Goal: Task Accomplishment & Management: Manage account settings

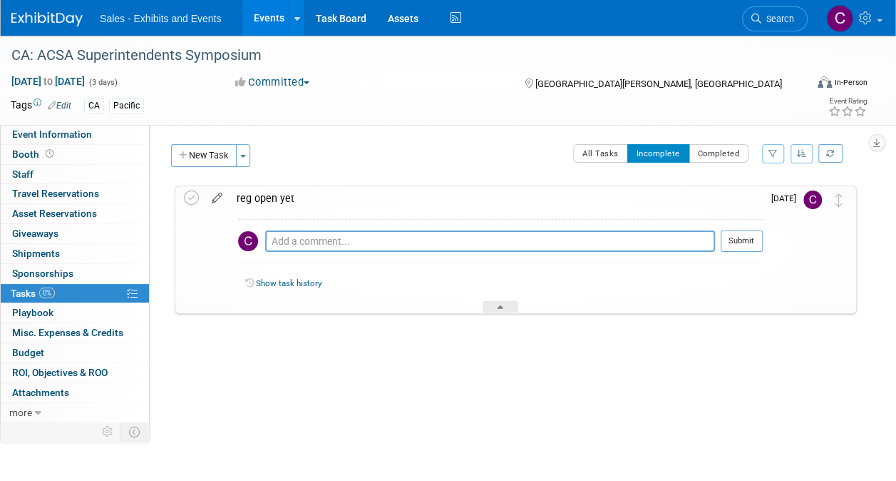
click at [221, 194] on icon at bounding box center [217, 195] width 25 height 18
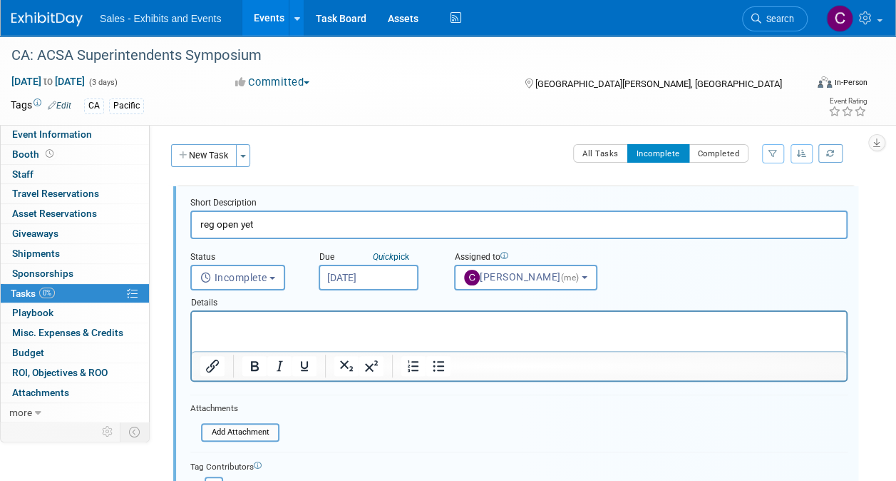
click at [368, 263] on body "Sales - Exhibits and Events Events Add Event Bulk Upload Events Shareable Event…" at bounding box center [448, 240] width 896 height 481
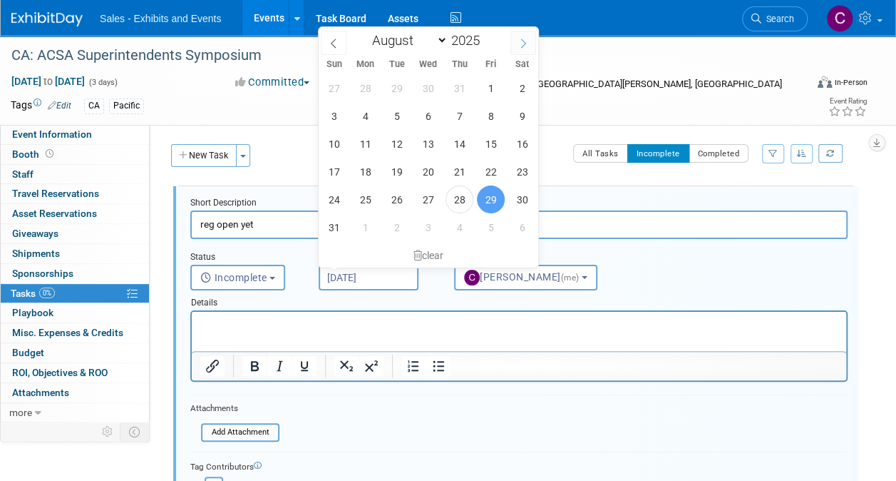
click at [524, 39] on icon at bounding box center [523, 44] width 10 height 10
select select "8"
click at [372, 144] on span "15" at bounding box center [366, 144] width 28 height 28
type input "Sep 15, 2025"
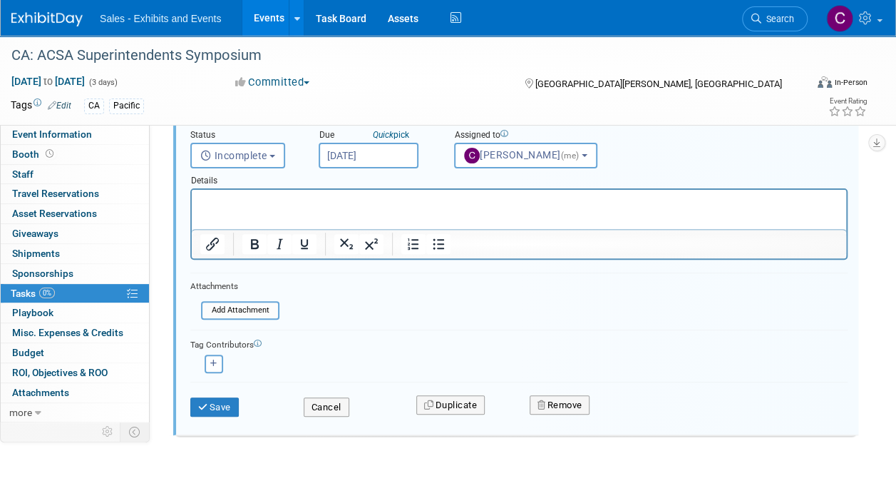
scroll to position [163, 0]
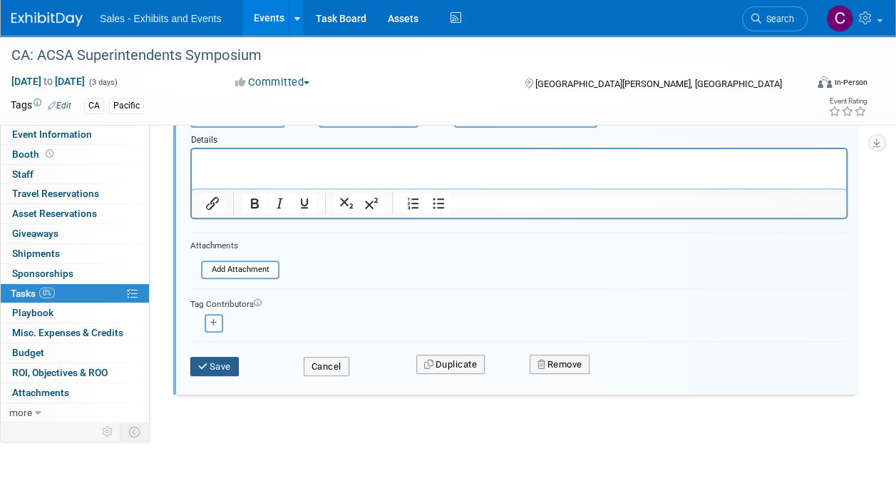
click at [231, 357] on button "Save" at bounding box center [214, 367] width 48 height 20
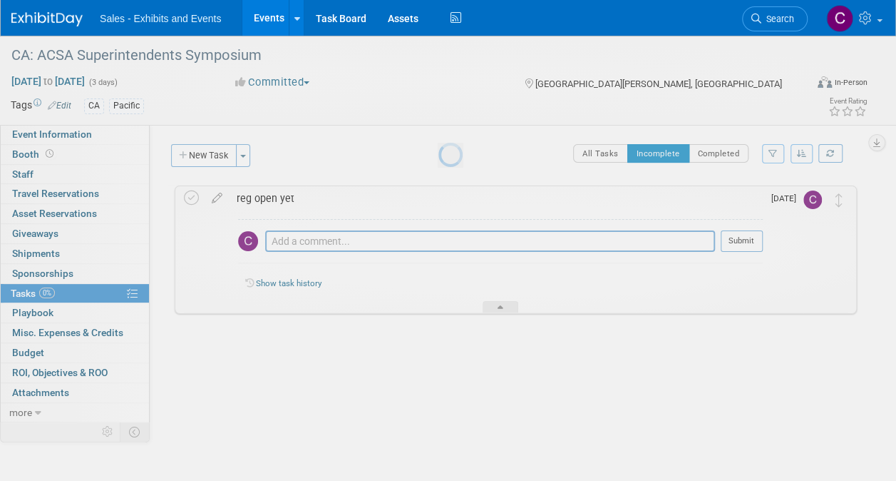
scroll to position [0, 0]
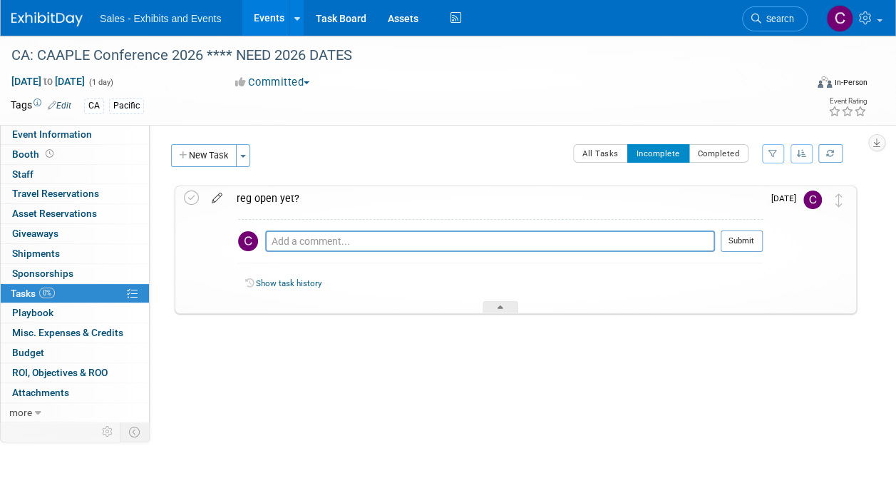
click at [211, 203] on icon at bounding box center [217, 195] width 25 height 18
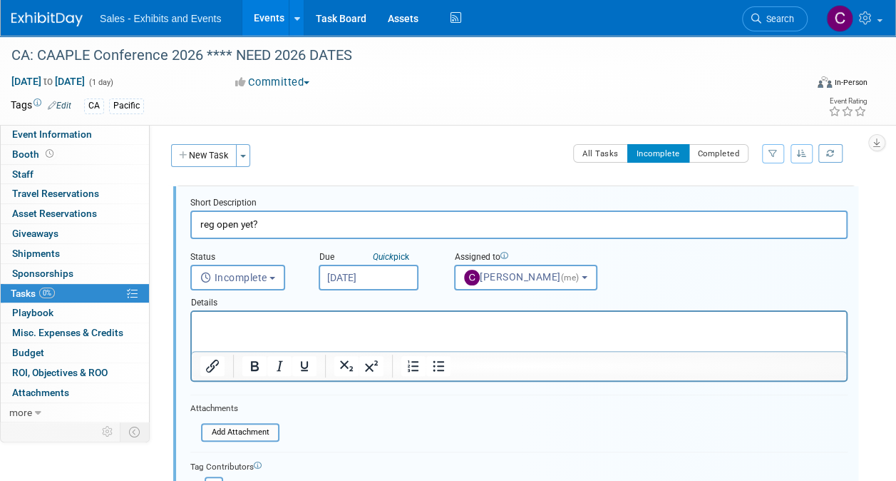
click at [396, 280] on input "[DATE]" at bounding box center [369, 278] width 100 height 26
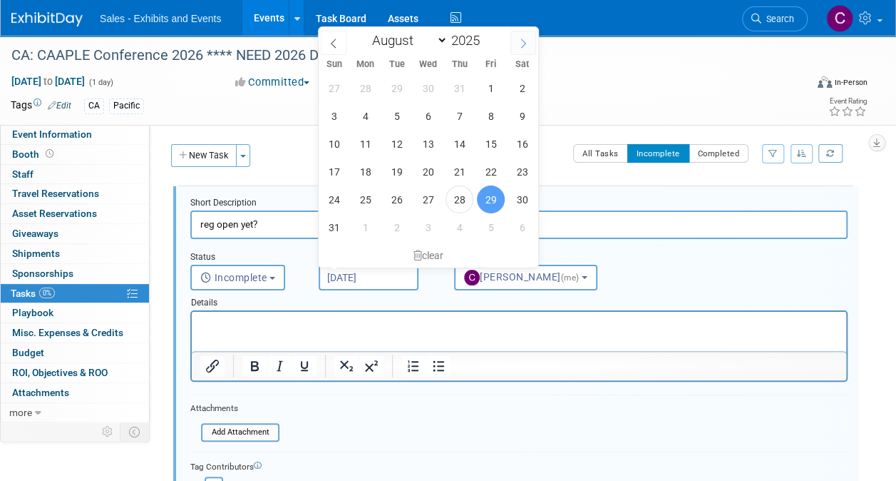
click at [518, 45] on icon at bounding box center [523, 44] width 10 height 10
select select "8"
click at [375, 112] on span "8" at bounding box center [366, 116] width 28 height 28
type input "Sep 8, 2025"
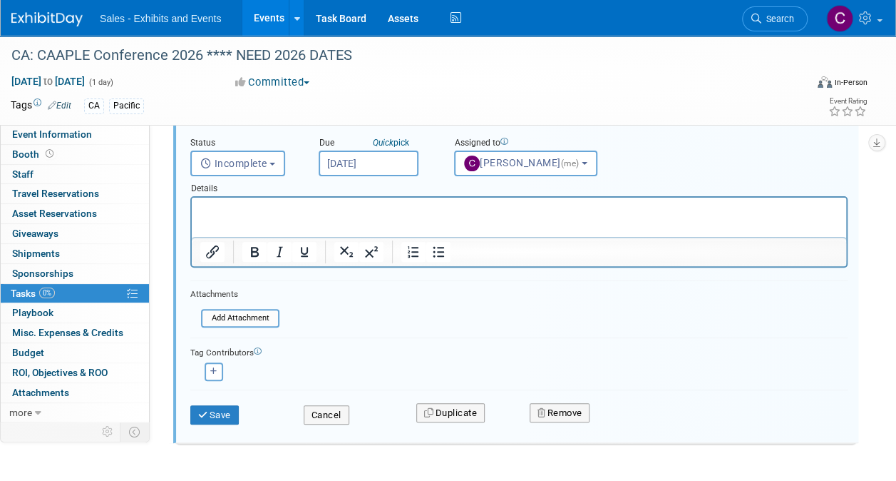
scroll to position [160, 0]
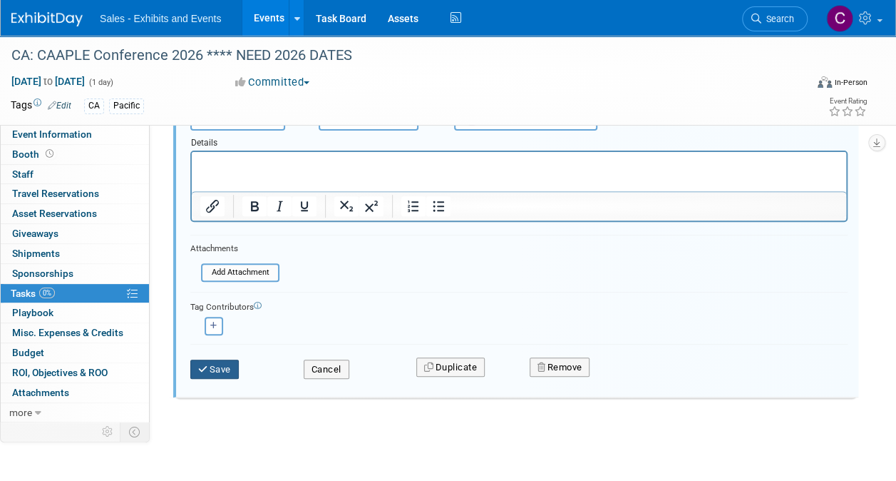
click at [216, 371] on button "Save" at bounding box center [214, 369] width 48 height 20
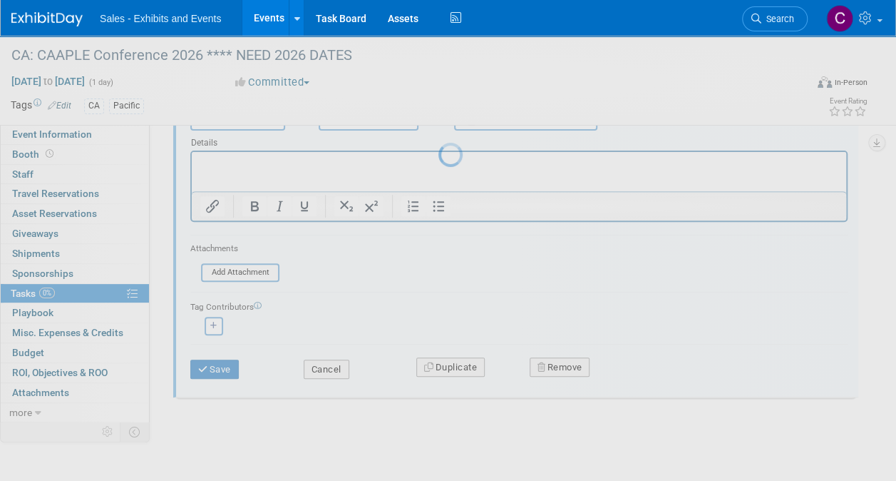
scroll to position [0, 0]
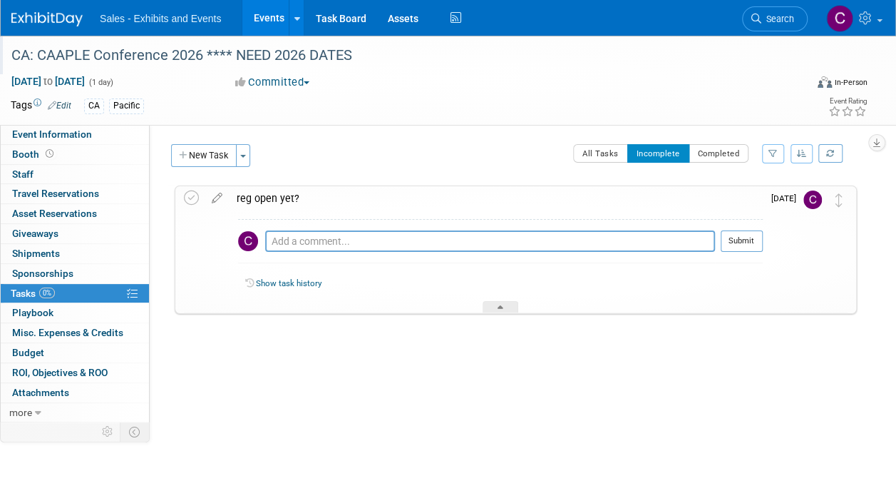
click at [206, 53] on div "CA: CAAPLE Conference 2026 **** NEED 2026 DATES" at bounding box center [400, 56] width 788 height 26
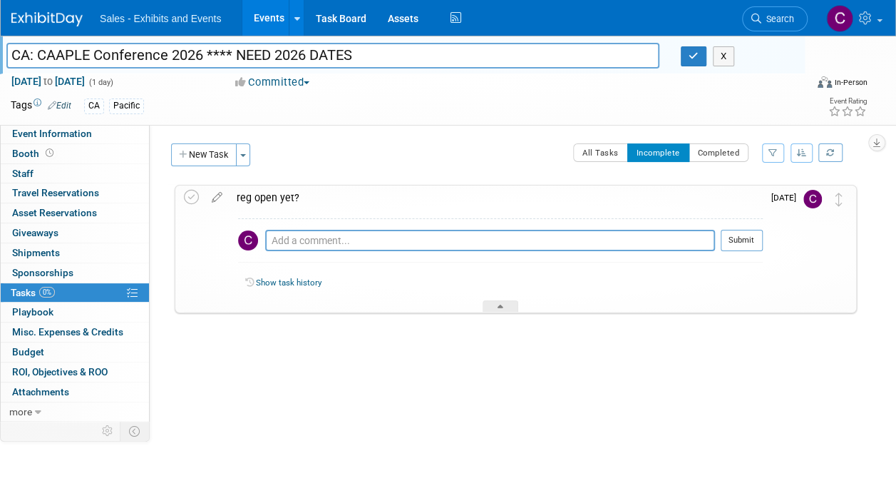
drag, startPoint x: 206, startPoint y: 53, endPoint x: 500, endPoint y: 30, distance: 294.7
click at [499, 31] on body "Sales - Exhibits and Events Events Add Event Bulk Upload Events Shareable Event…" at bounding box center [448, 240] width 896 height 481
type input "CA: CAAPLE Conference 2026"
click at [687, 52] on button "button" at bounding box center [694, 56] width 26 height 20
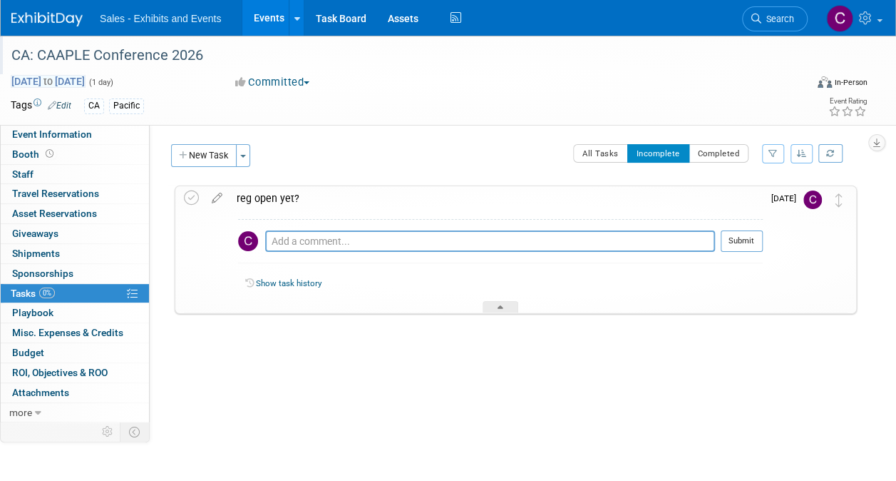
click at [81, 79] on span "Feb 2, 2026 to Feb 2, 2026" at bounding box center [48, 81] width 75 height 13
type input "Feb 2, 2026"
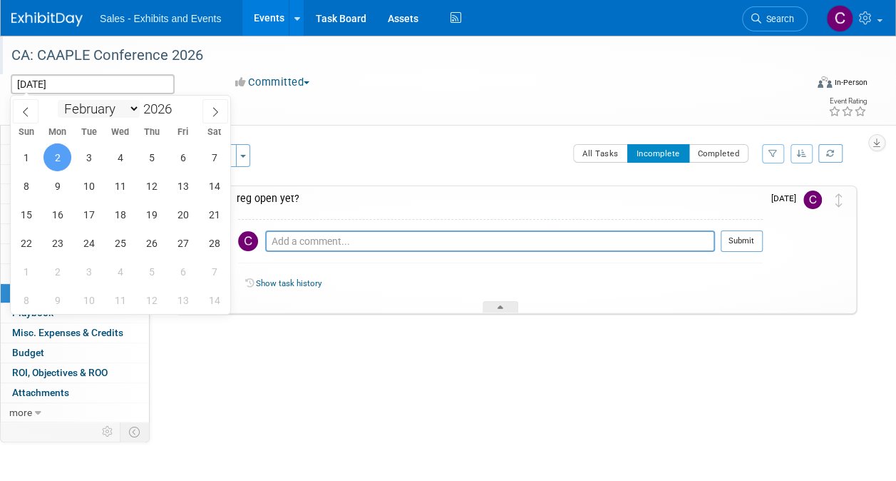
click at [134, 112] on select "January February March April May June July August September October November De…" at bounding box center [99, 109] width 82 height 18
select select "2"
click at [58, 100] on select "January February March April May June July August September October November De…" at bounding box center [99, 109] width 82 height 18
click at [58, 153] on span "2" at bounding box center [57, 157] width 28 height 28
type input "Mar 2, 2026"
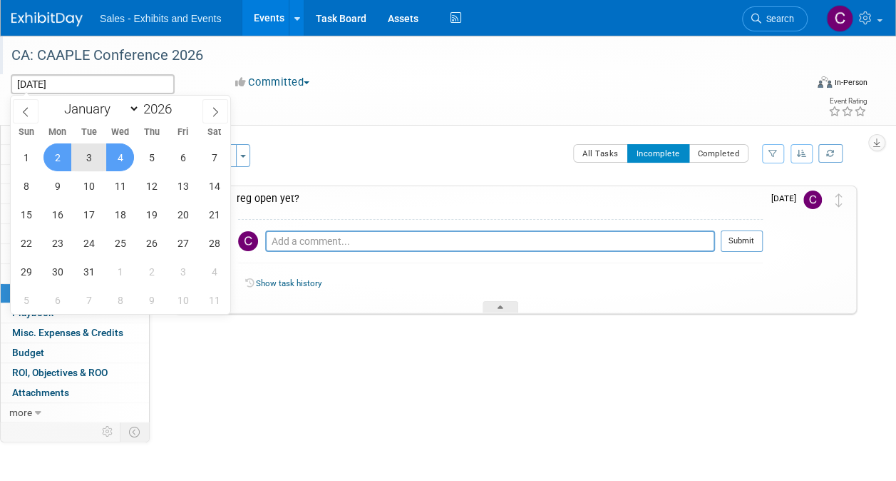
click at [129, 155] on span "4" at bounding box center [120, 157] width 28 height 28
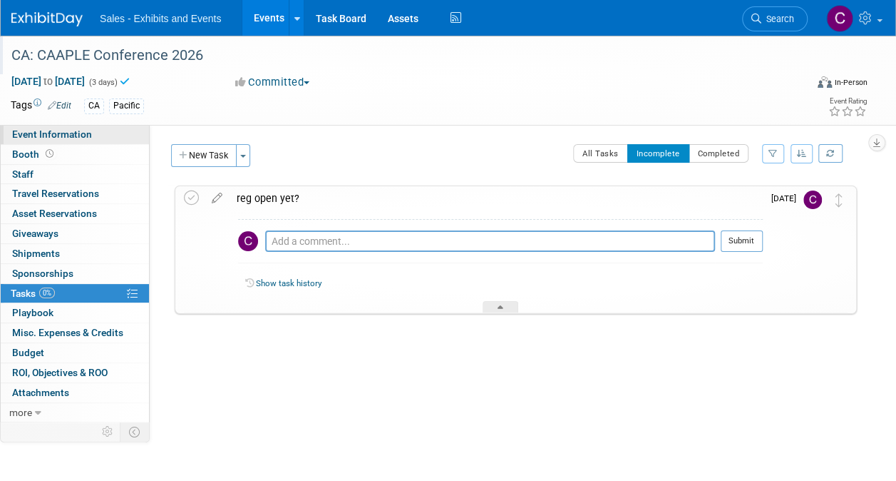
click at [41, 138] on span "Event Information" at bounding box center [52, 133] width 80 height 11
select select "Pacific"
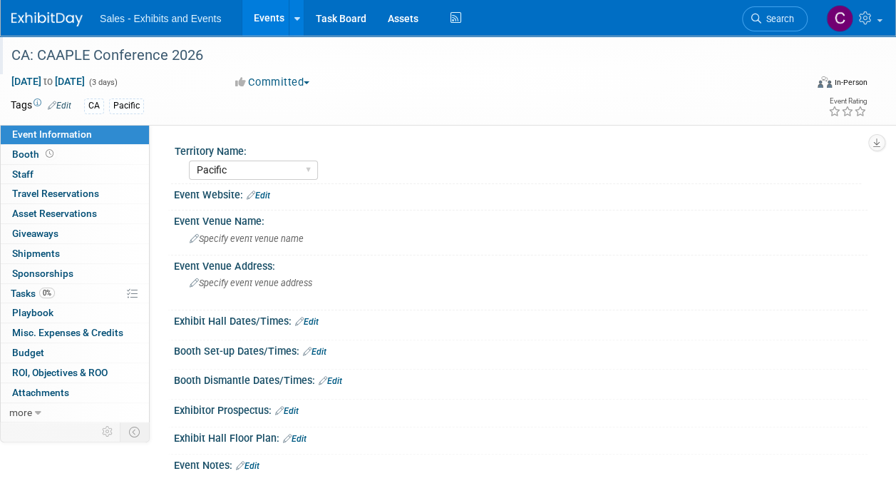
click at [272, 195] on div "Event Website: Edit" at bounding box center [521, 193] width 694 height 19
click at [270, 195] on link "Edit" at bounding box center [259, 195] width 24 height 10
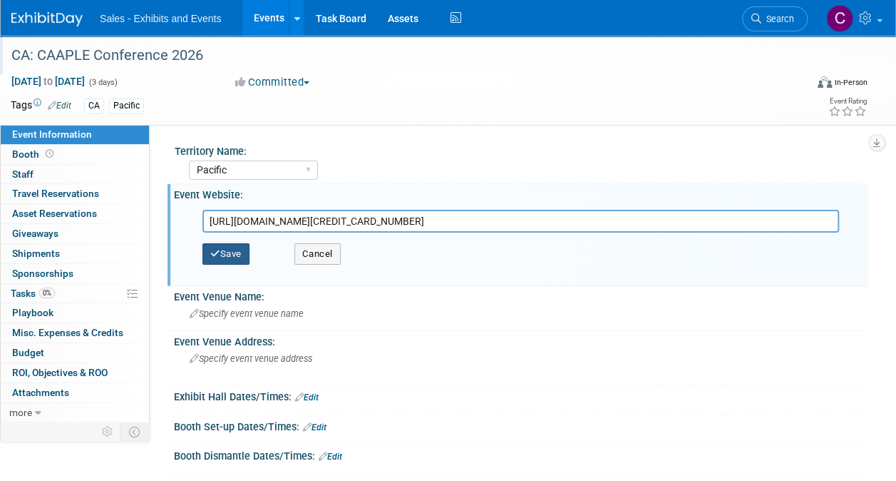
type input "https://www.facebook.com/story.php/?story_fbid=631675813245375&id=1000920888496…"
click at [230, 252] on button "Save" at bounding box center [226, 253] width 47 height 21
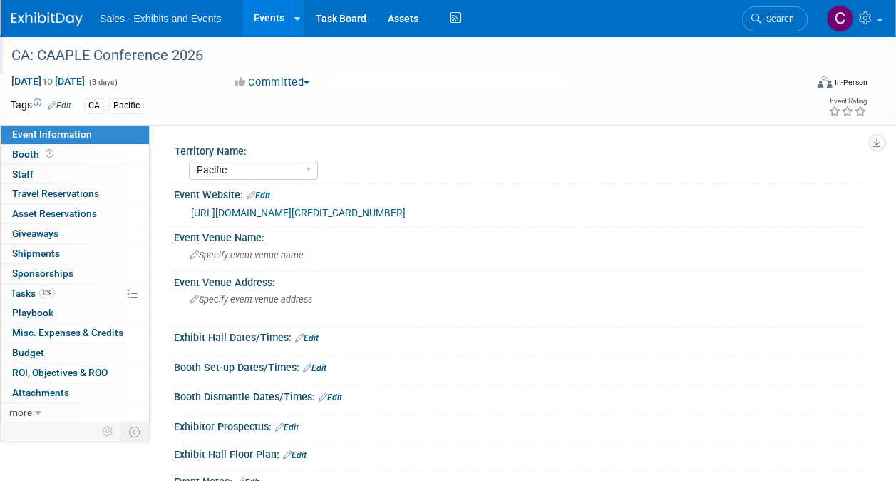
scroll to position [70, 0]
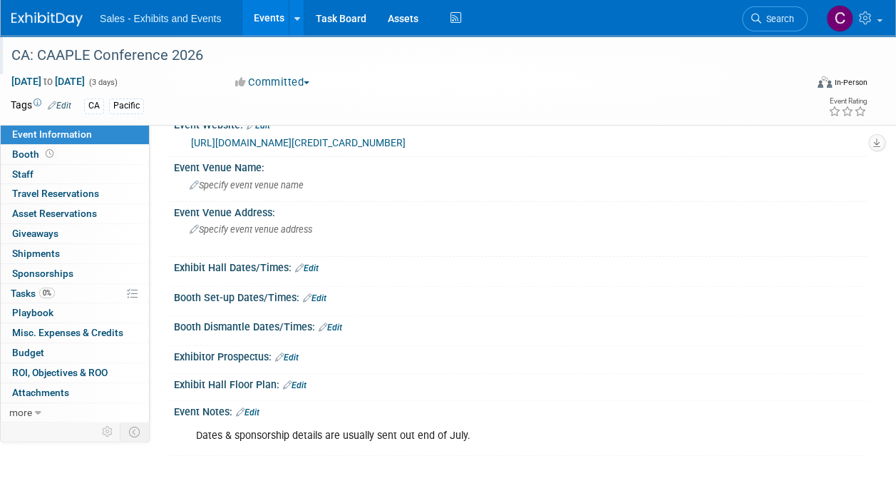
click at [255, 409] on link "Edit" at bounding box center [248, 412] width 24 height 10
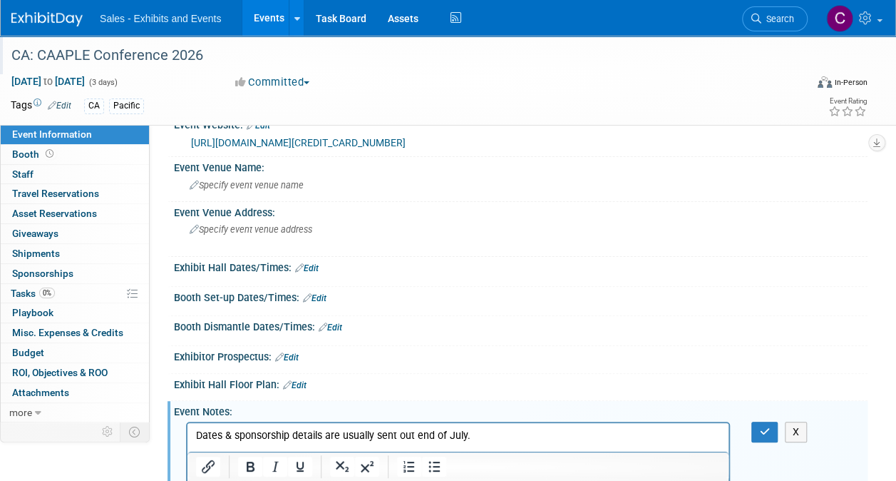
scroll to position [0, 0]
click at [197, 431] on p "Dates & sponsorship details are usually sent out end of July." at bounding box center [458, 435] width 525 height 14
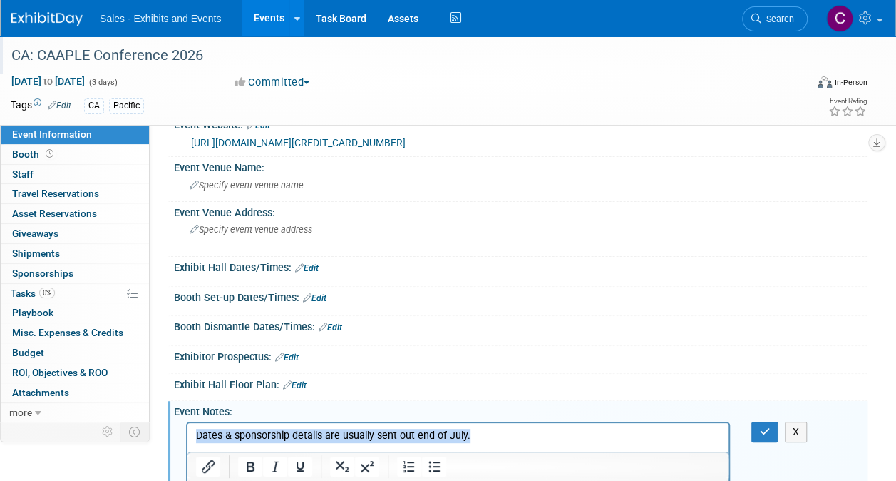
drag, startPoint x: 197, startPoint y: 431, endPoint x: 633, endPoint y: 432, distance: 436.4
click at [633, 432] on p "Dates & sponsorship details are usually sent out end of July." at bounding box center [458, 435] width 525 height 14
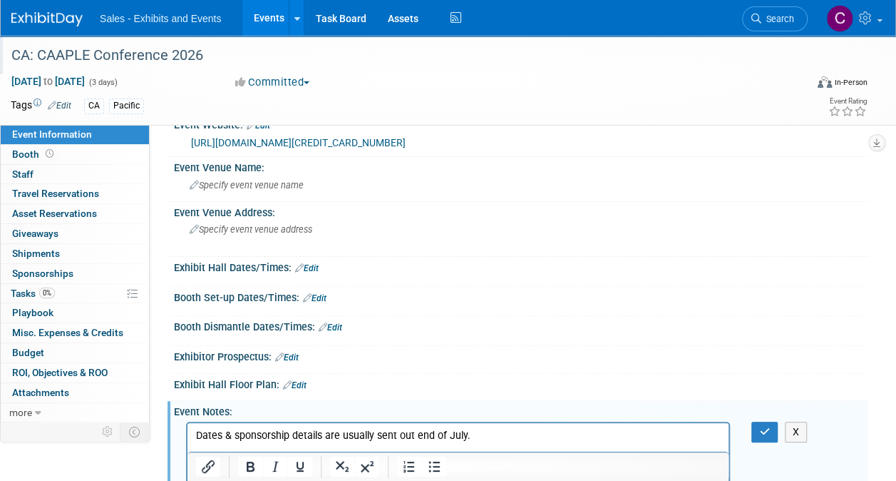
scroll to position [101, 0]
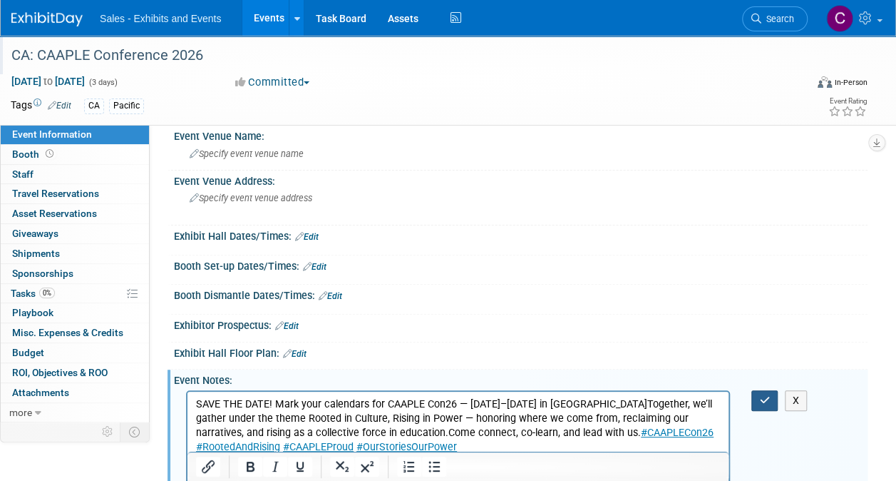
click at [763, 401] on icon "button" at bounding box center [764, 400] width 11 height 10
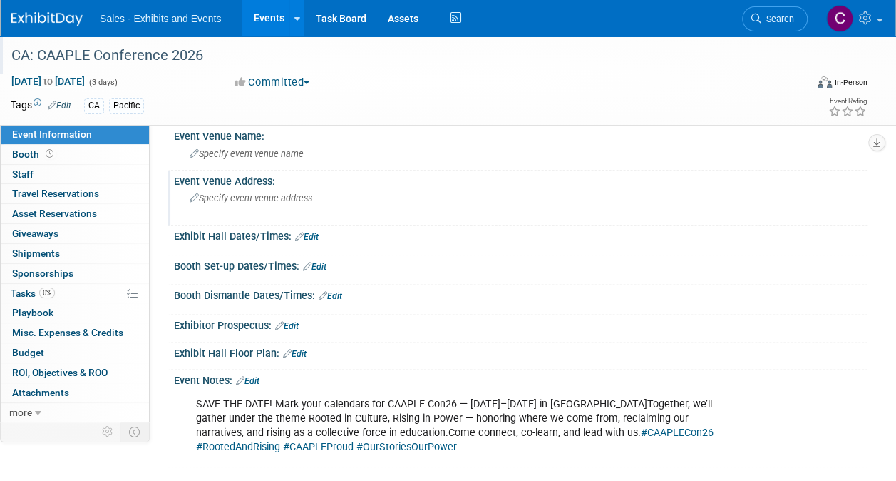
click at [260, 203] on div "Specify event venue address" at bounding box center [318, 203] width 267 height 33
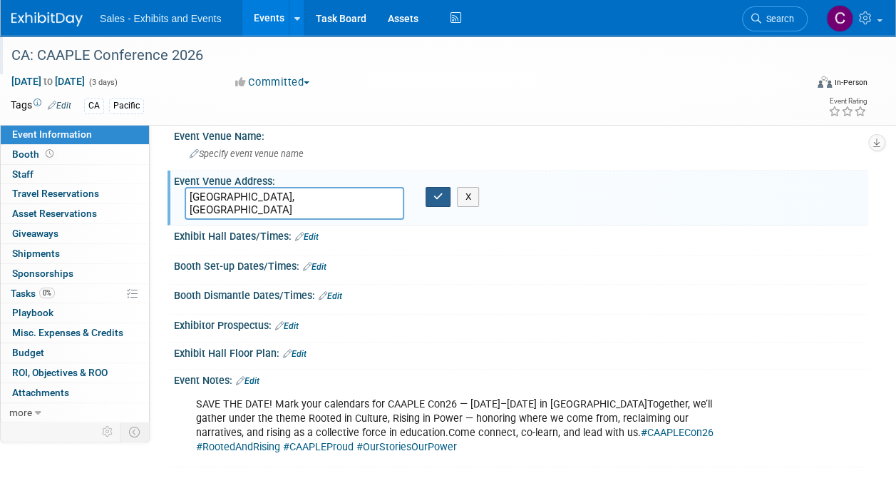
type textarea "[GEOGRAPHIC_DATA], [GEOGRAPHIC_DATA]"
click at [442, 198] on icon "button" at bounding box center [439, 196] width 10 height 9
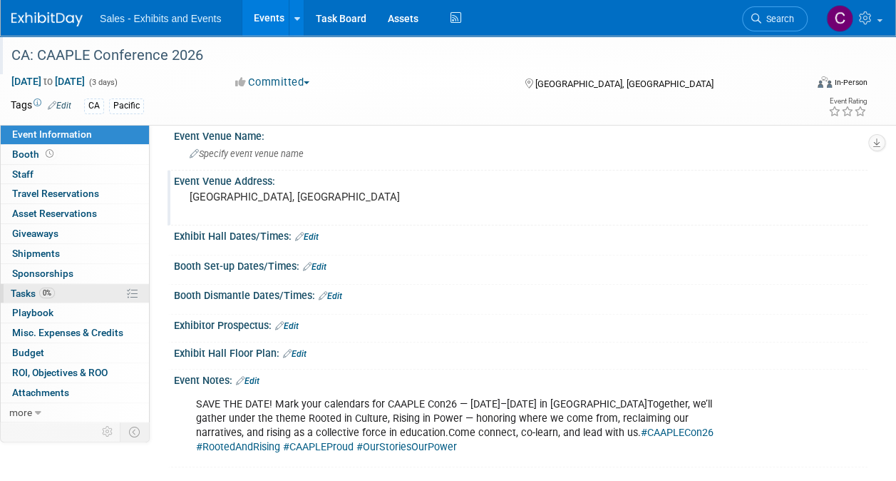
click at [17, 296] on span "Tasks 0%" at bounding box center [33, 292] width 44 height 11
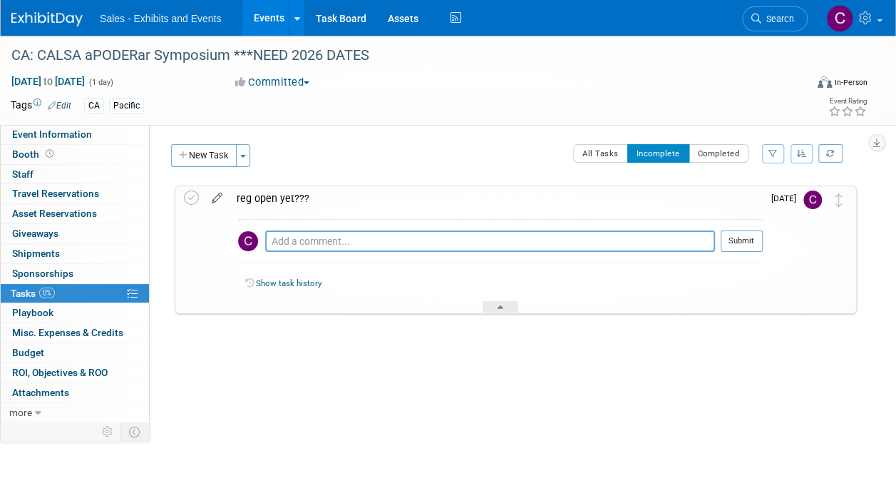
click at [215, 195] on icon at bounding box center [217, 195] width 25 height 18
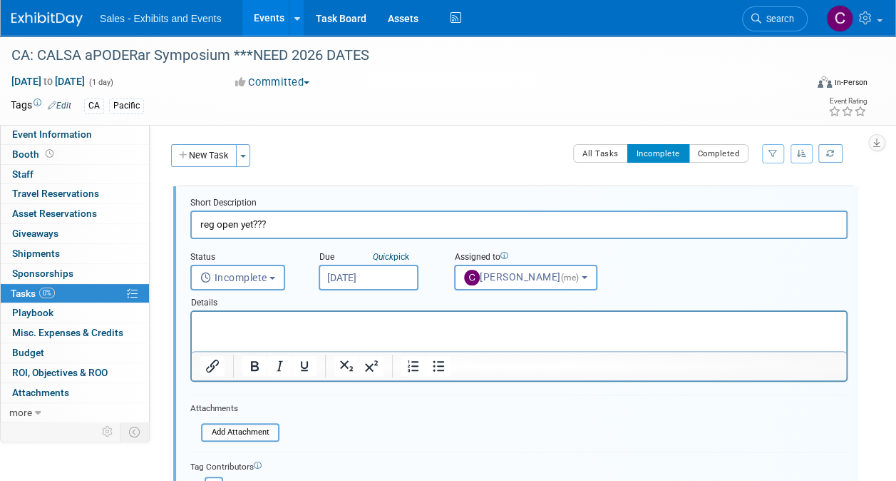
click at [367, 270] on input "[DATE]" at bounding box center [369, 278] width 100 height 26
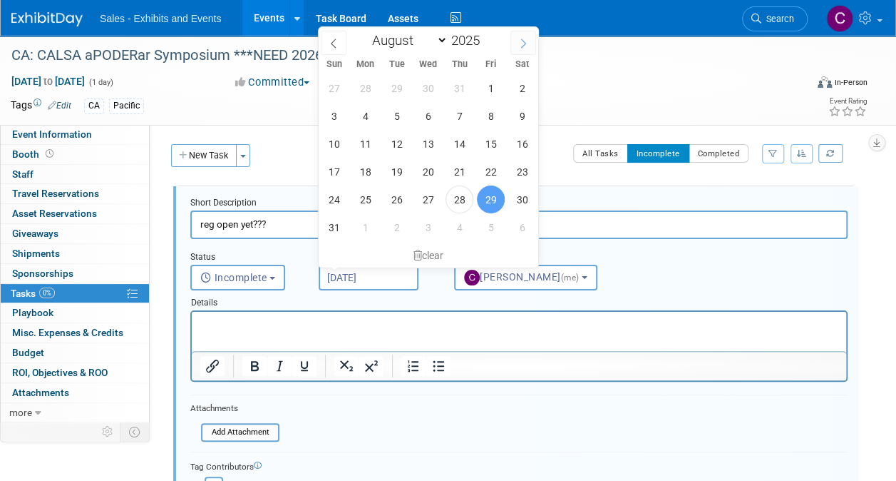
click at [529, 39] on span at bounding box center [524, 43] width 26 height 24
select select "8"
click at [501, 111] on span "12" at bounding box center [491, 116] width 28 height 28
type input "Sep 12, 2025"
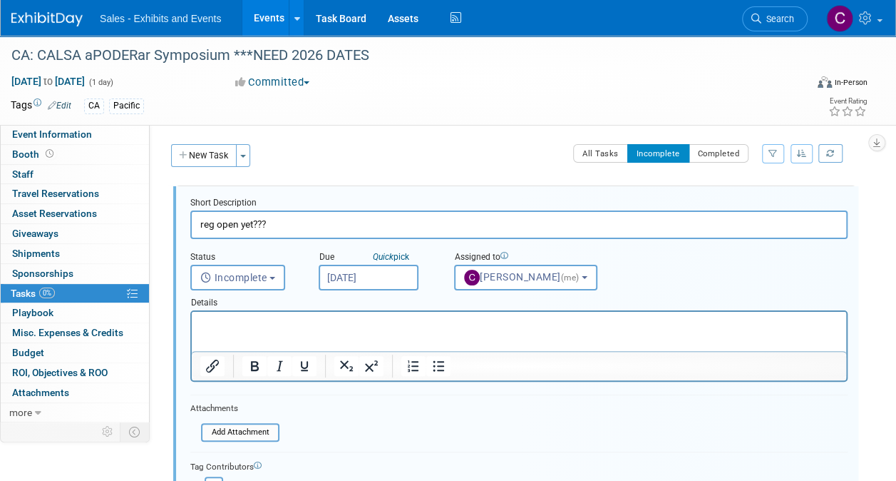
scroll to position [163, 0]
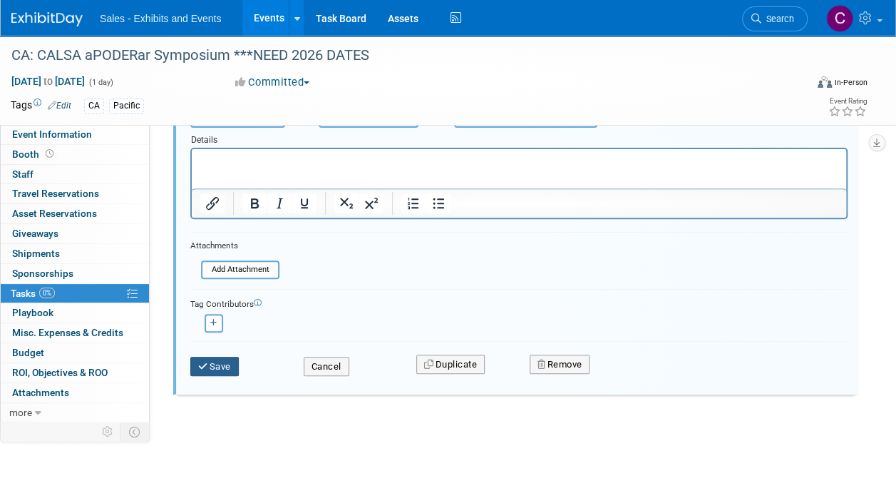
click at [215, 368] on button "Save" at bounding box center [214, 367] width 48 height 20
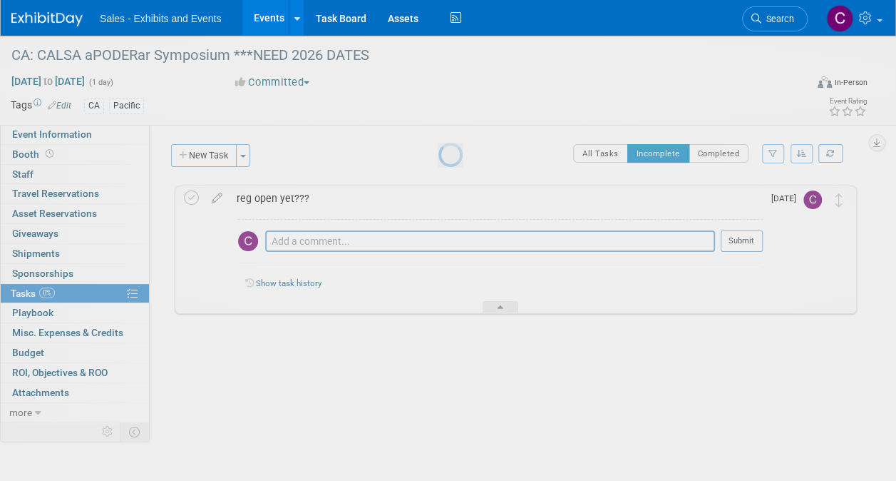
scroll to position [0, 0]
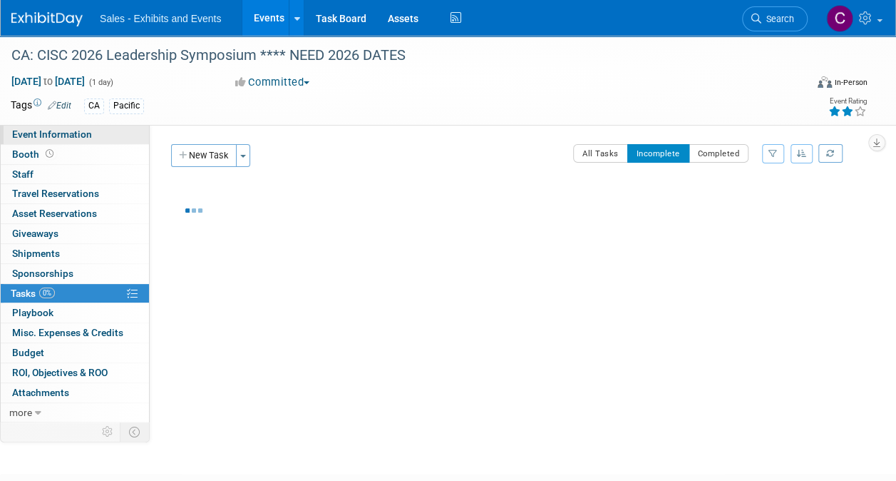
click at [31, 140] on link "Event Information" at bounding box center [75, 134] width 148 height 19
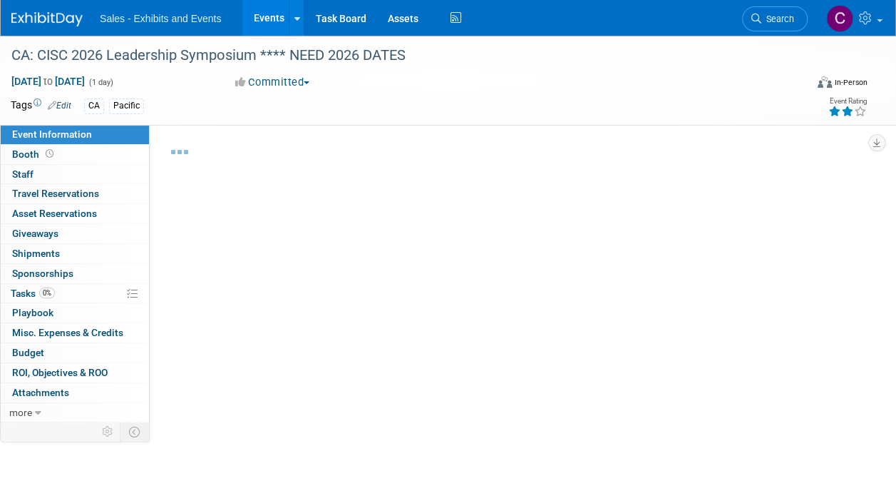
select select "Pacific"
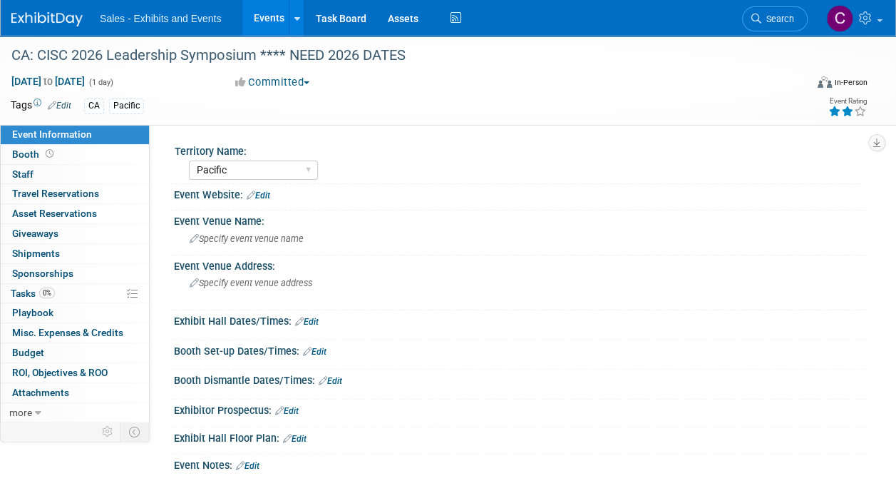
click at [261, 194] on link "Edit" at bounding box center [259, 195] width 24 height 10
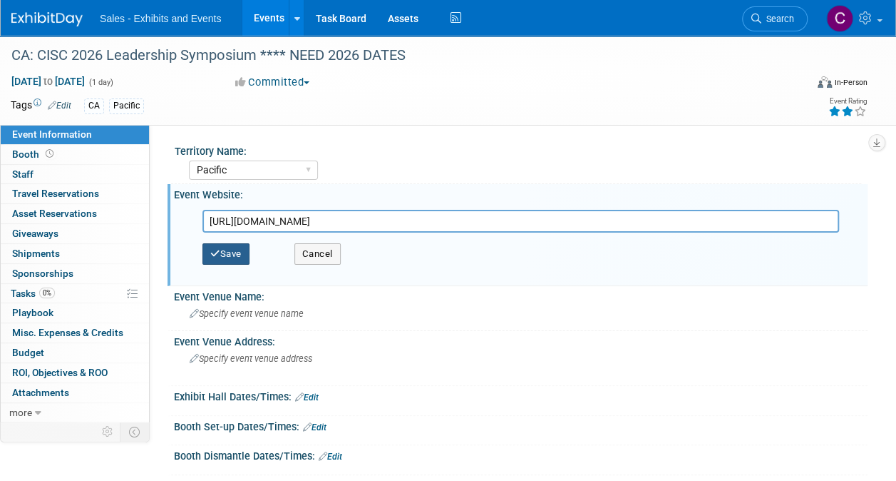
type input "https://www.ciscsymposium.org/"
click at [228, 253] on button "Save" at bounding box center [226, 253] width 47 height 21
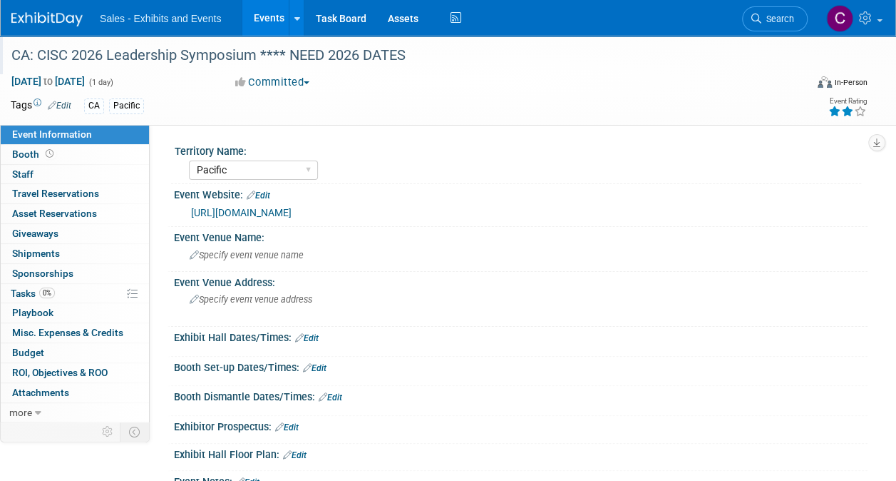
click at [261, 56] on div "CA: CISC 2026 Leadership Symposium **** NEED 2026 DATES" at bounding box center [400, 56] width 788 height 26
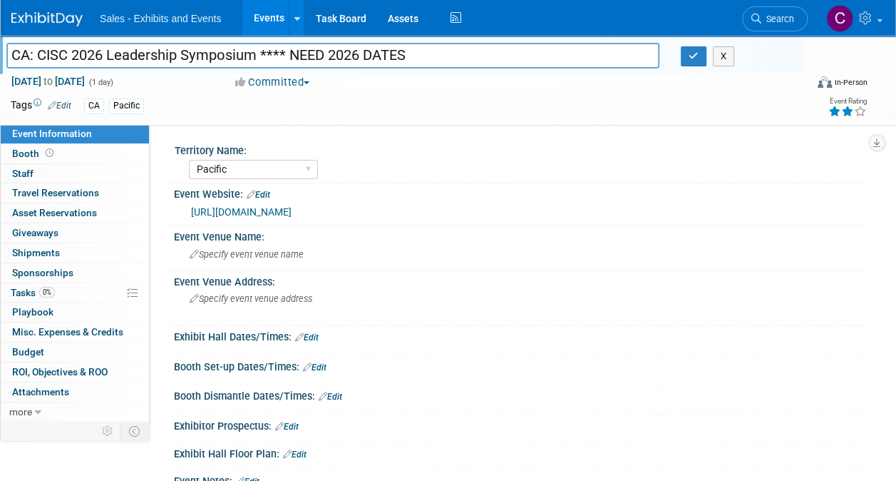
drag, startPoint x: 261, startPoint y: 56, endPoint x: 519, endPoint y: 50, distance: 258.2
click at [519, 50] on input "CA: CISC 2026 Leadership Symposium **** NEED 2026 DATES" at bounding box center [332, 55] width 653 height 25
type input "CA: CISC 2026 Leadership Symposium"
click at [687, 58] on button "button" at bounding box center [694, 56] width 26 height 20
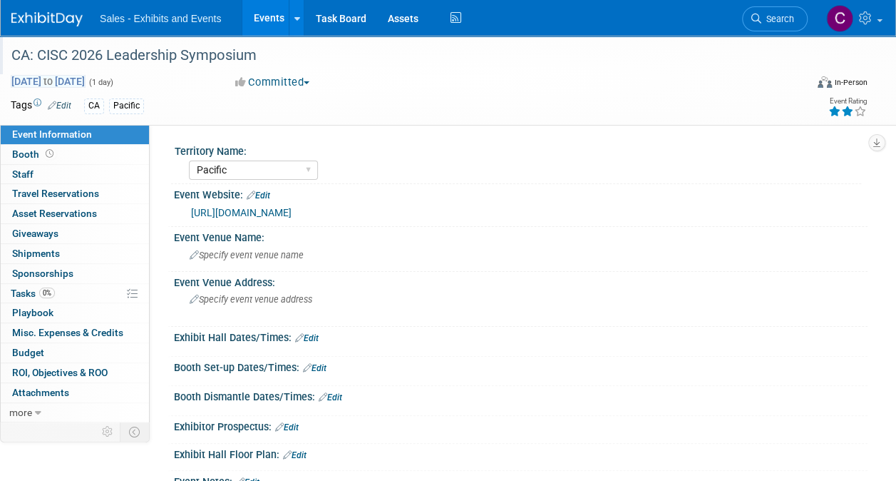
click at [86, 80] on span "Feb 2, 2026 to Feb 2, 2026" at bounding box center [48, 81] width 75 height 13
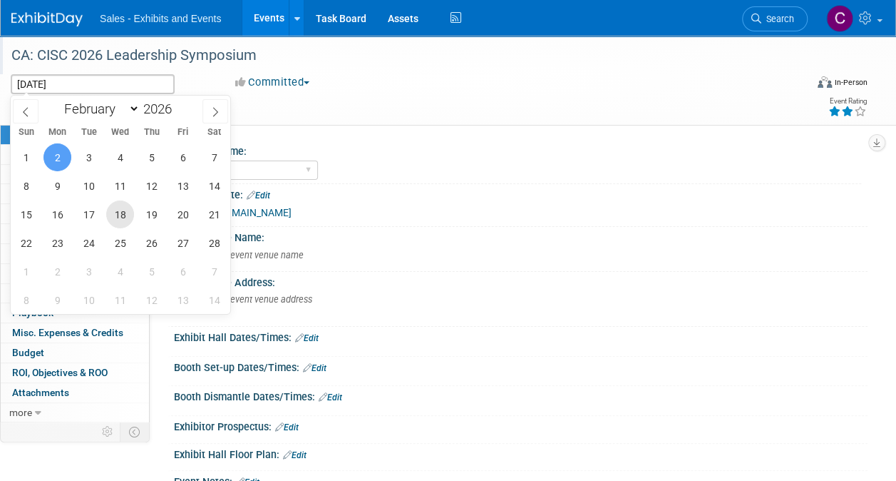
click at [123, 211] on span "18" at bounding box center [120, 214] width 28 height 28
type input "Feb 18, 2026"
click at [174, 212] on span "20" at bounding box center [183, 214] width 28 height 28
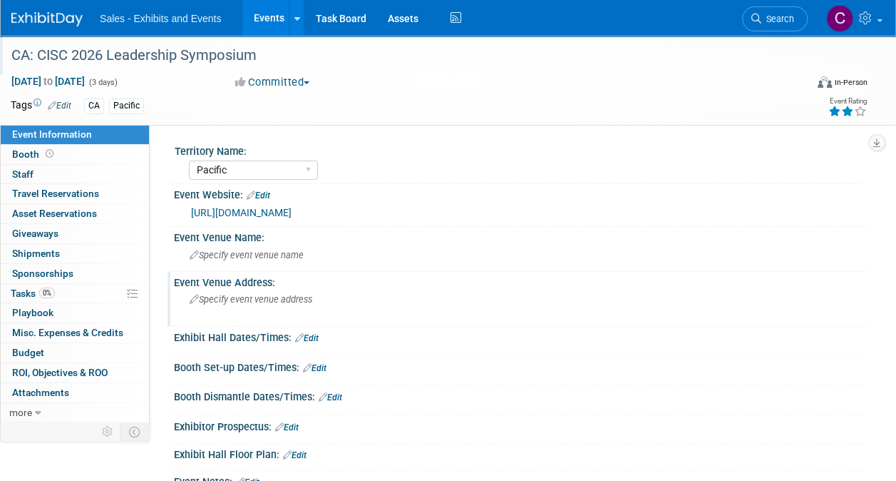
click at [225, 311] on div "Specify event venue address" at bounding box center [318, 304] width 267 height 33
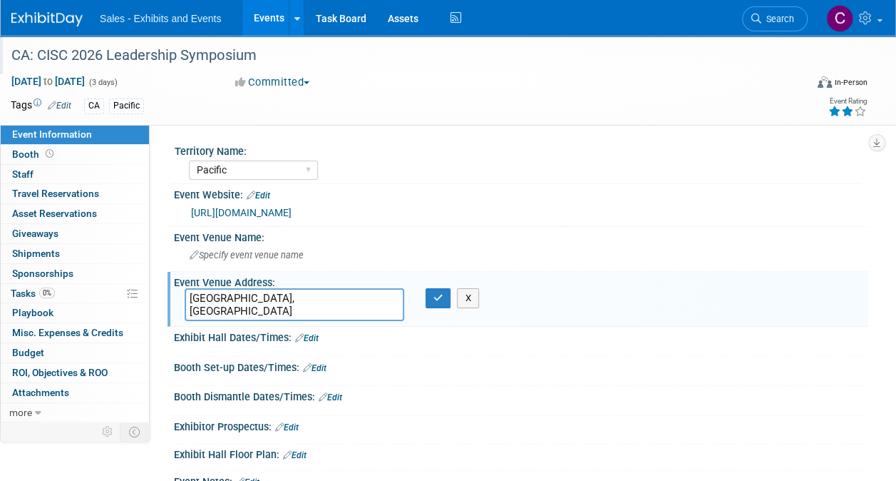
type textarea "Monterey, CA"
click at [443, 287] on div "Event Venue Address:" at bounding box center [521, 281] width 694 height 18
click at [434, 296] on icon "button" at bounding box center [439, 297] width 10 height 9
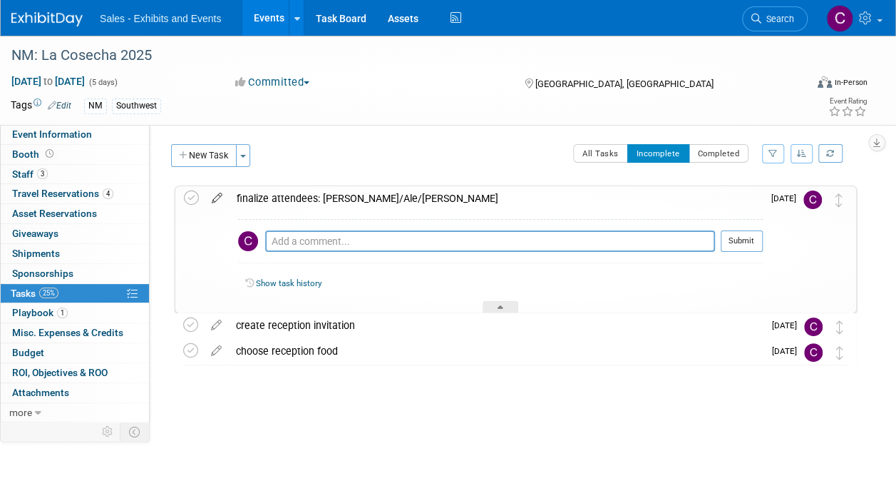
click at [220, 198] on icon at bounding box center [217, 195] width 25 height 18
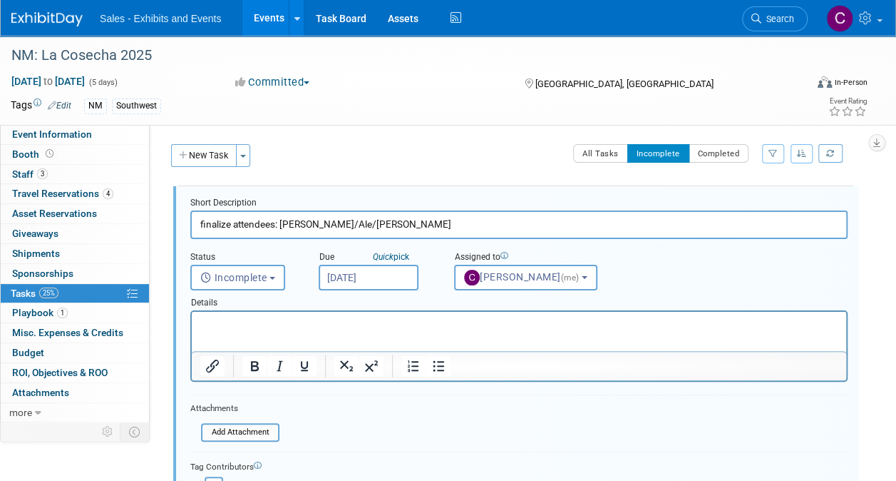
click at [387, 289] on input "Aug 29, 2025" at bounding box center [369, 278] width 100 height 26
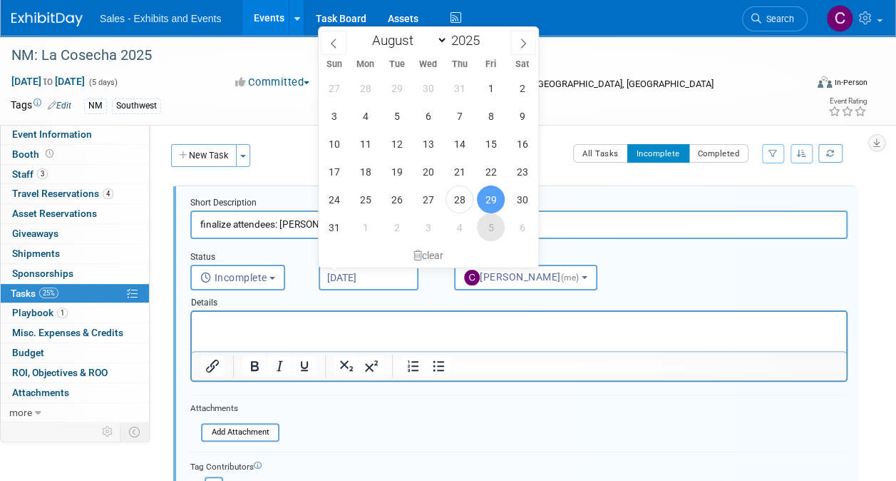
click at [493, 225] on span "5" at bounding box center [491, 227] width 28 height 28
type input "Sep 5, 2025"
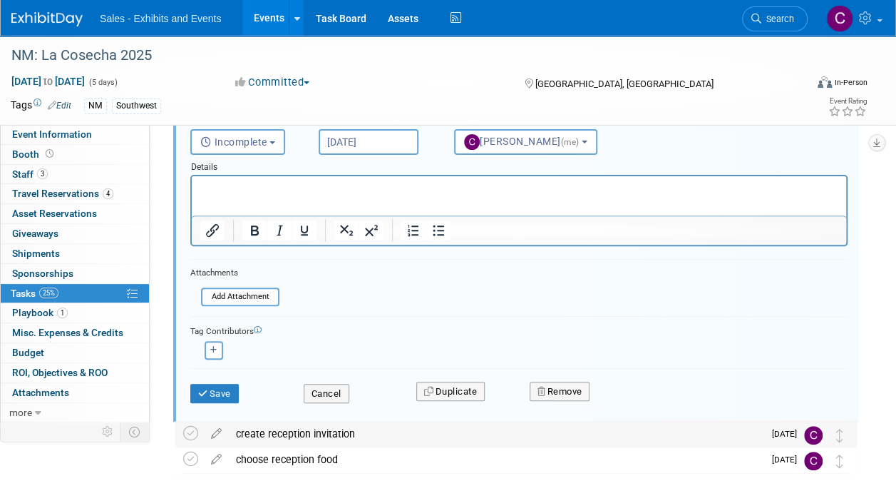
scroll to position [204, 0]
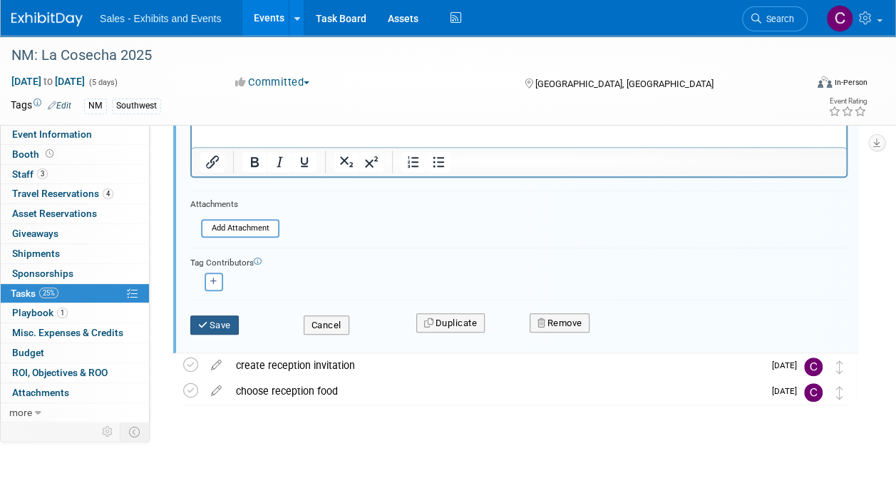
click at [211, 328] on button "Save" at bounding box center [214, 325] width 48 height 20
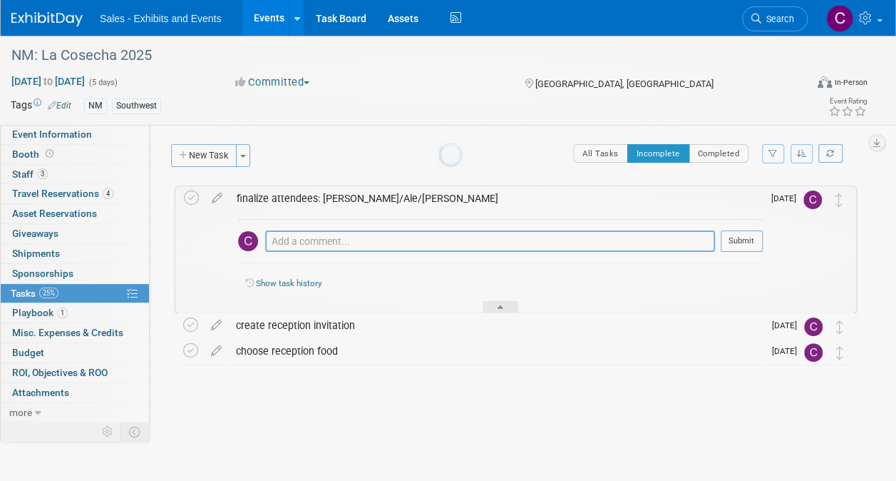
scroll to position [0, 0]
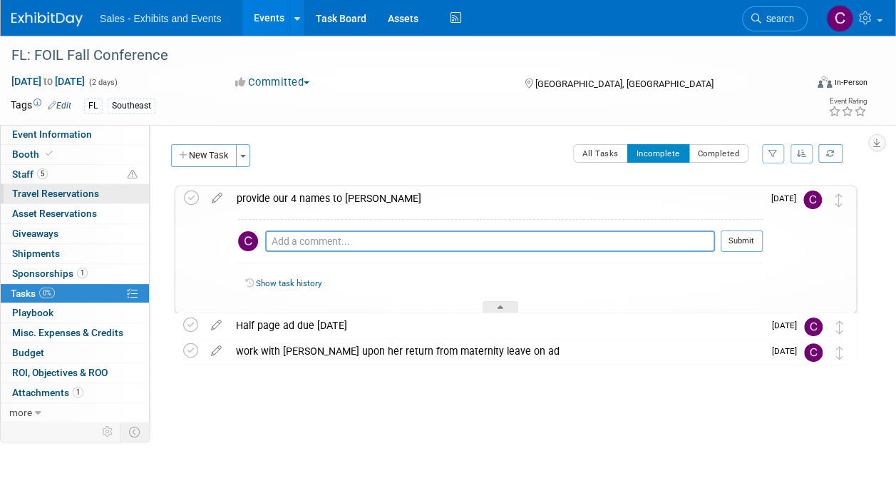
click at [23, 193] on span "Travel Reservations 0" at bounding box center [55, 193] width 87 height 11
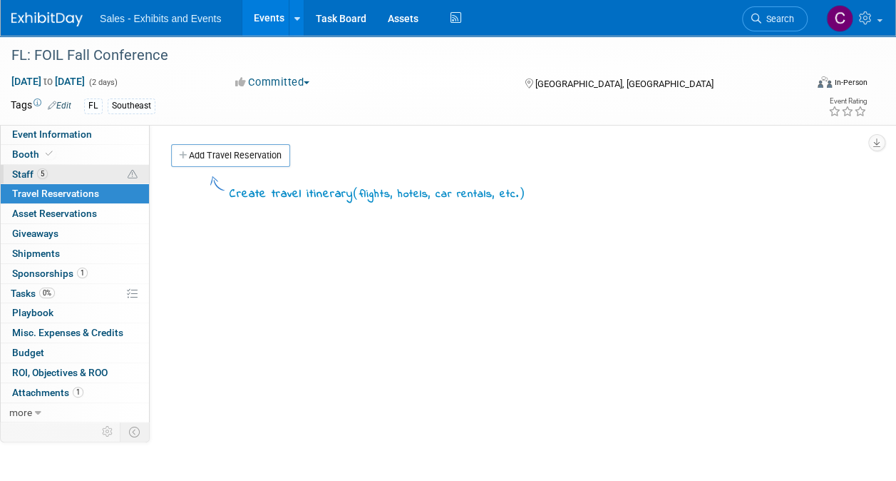
click at [14, 169] on span "Staff 5" at bounding box center [30, 173] width 36 height 11
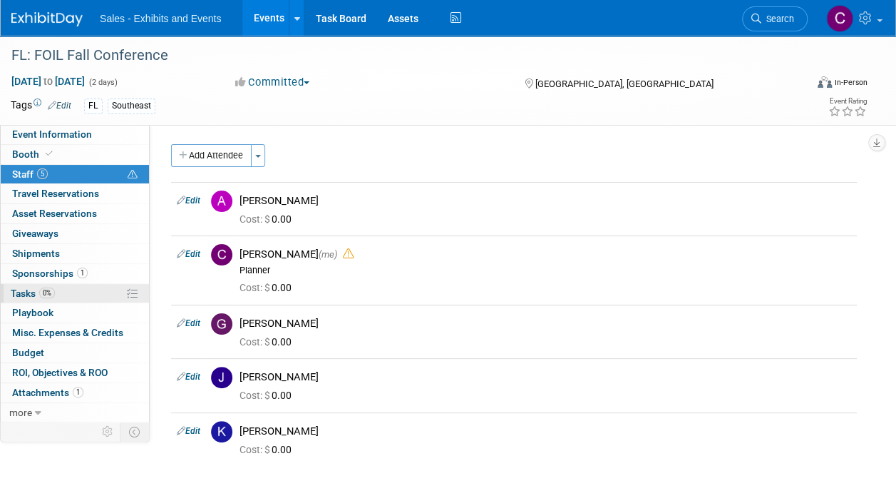
click at [29, 296] on span "Tasks 0%" at bounding box center [33, 292] width 44 height 11
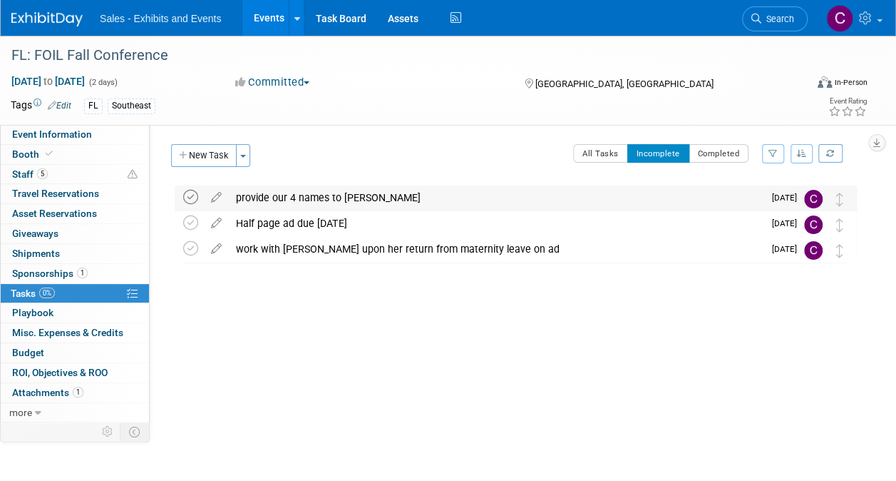
click at [185, 201] on icon at bounding box center [190, 197] width 15 height 15
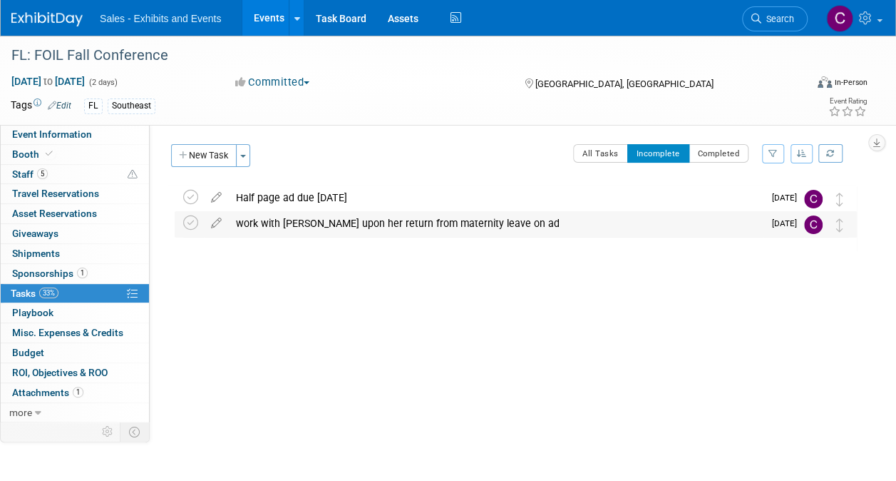
click at [317, 225] on div "work with [PERSON_NAME] upon her return from maternity leave on ad" at bounding box center [496, 223] width 535 height 24
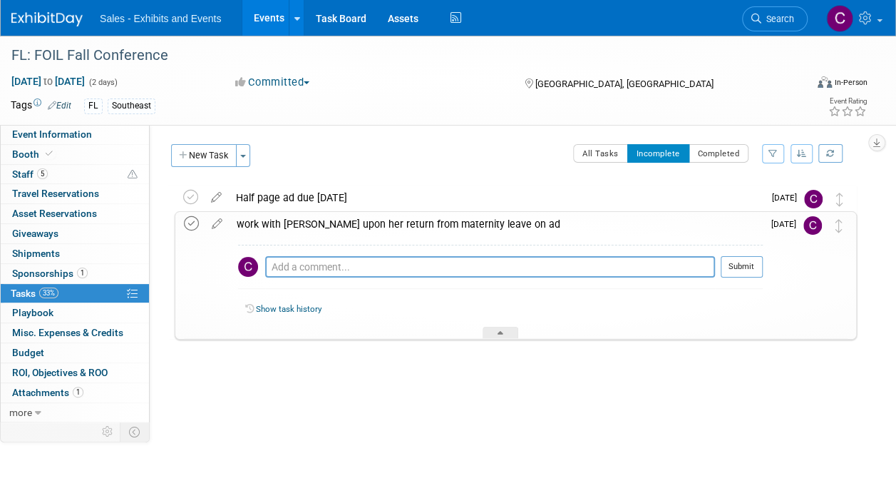
click at [186, 227] on icon at bounding box center [191, 223] width 15 height 15
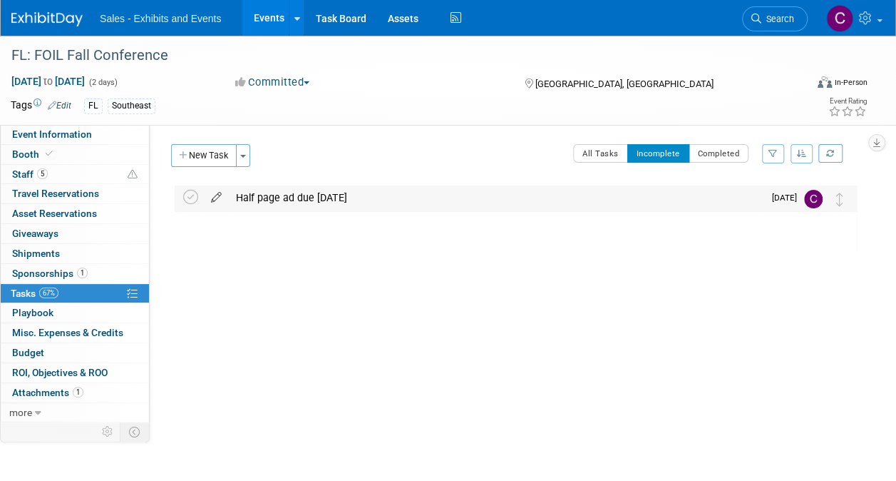
click at [217, 203] on icon at bounding box center [216, 194] width 25 height 18
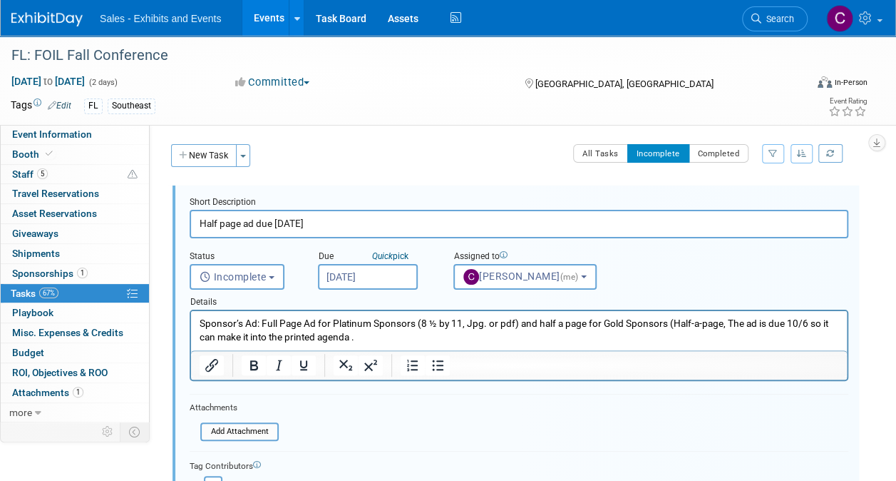
scroll to position [11, 0]
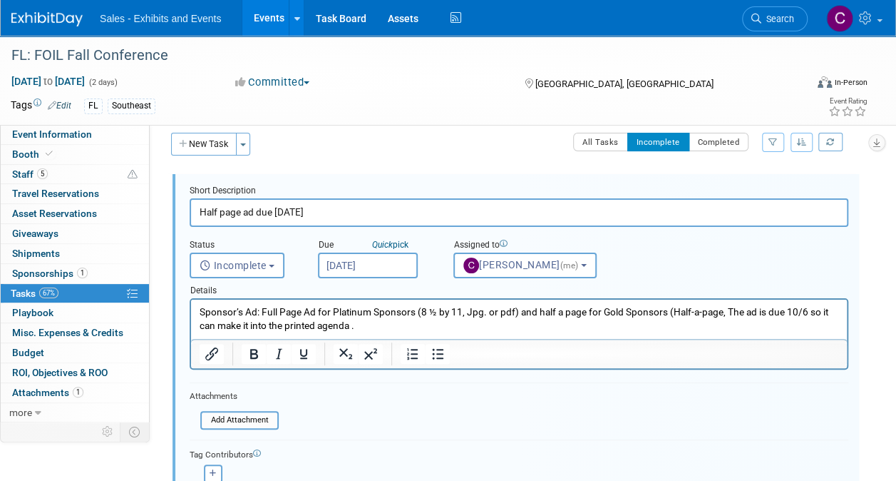
click at [607, 309] on p "Sponsor’s Ad: Full Page Ad for Platinum Sponsors (8 ½ by 11, Jpg. or pdf) and h…" at bounding box center [520, 318] width 640 height 27
click at [610, 313] on p "Sponsor’s Ad: Full Page Ad for Platinum Sponsors (8 ½ by 11, Jpg. or pdf) and h…" at bounding box center [520, 318] width 640 height 27
drag, startPoint x: 610, startPoint y: 313, endPoint x: 802, endPoint y: 314, distance: 192.5
click at [802, 314] on p "Sponsor’s Ad: Full Page Ad for Platinum Sponsors (8 ½ by 11, Jpg. or pdf) and h…" at bounding box center [520, 318] width 640 height 27
click at [247, 353] on icon "Bold" at bounding box center [253, 353] width 17 height 17
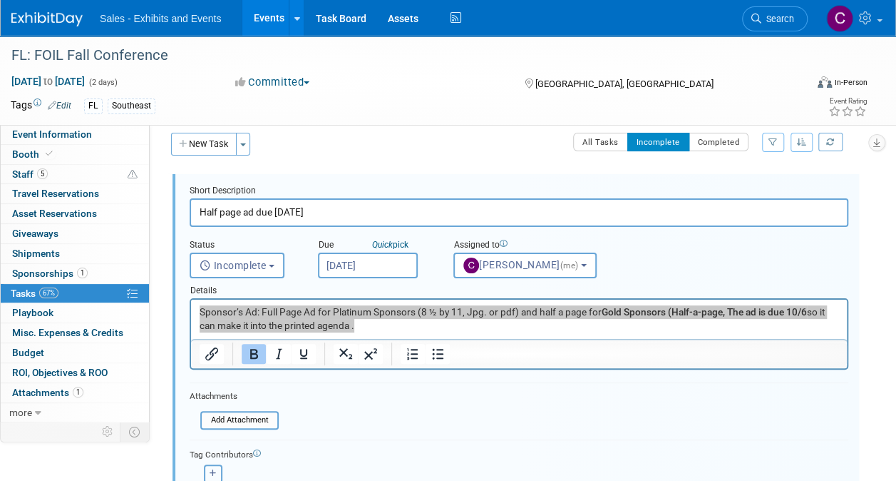
click at [217, 466] on button "button" at bounding box center [213, 473] width 19 height 19
select select
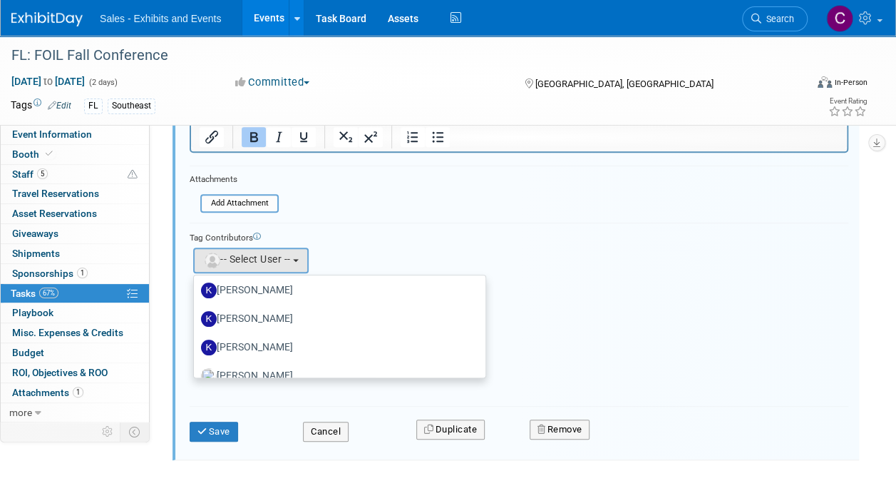
scroll to position [2972, 0]
click at [411, 212] on form "Short Description Half page ad due October 6 Status <i class="far fa-clock" sty…" at bounding box center [519, 212] width 680 height 488
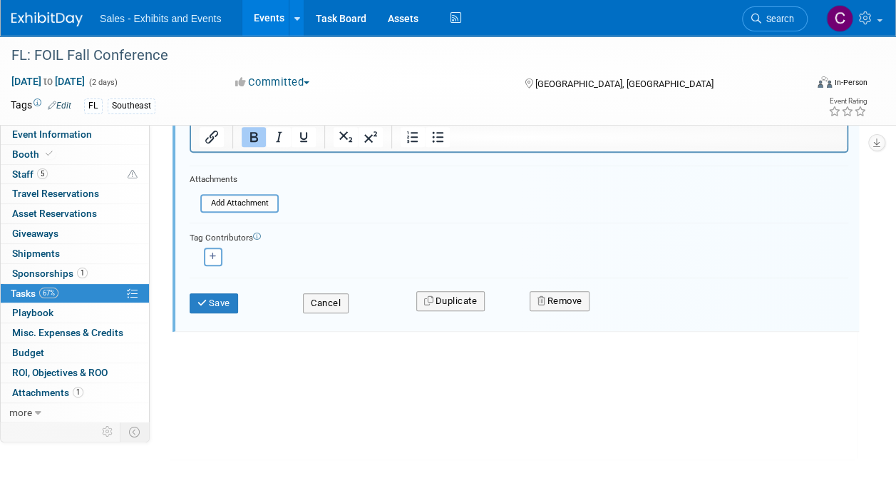
scroll to position [165, 0]
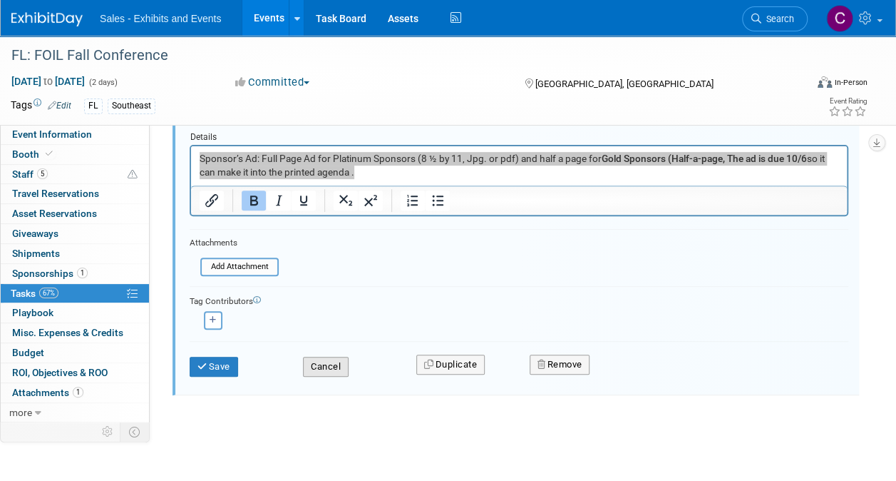
click at [314, 359] on button "Cancel" at bounding box center [326, 367] width 46 height 20
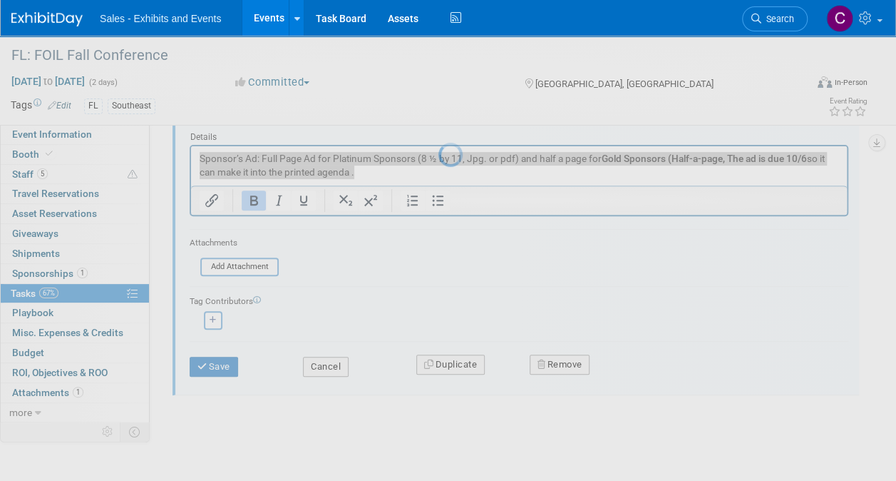
scroll to position [0, 0]
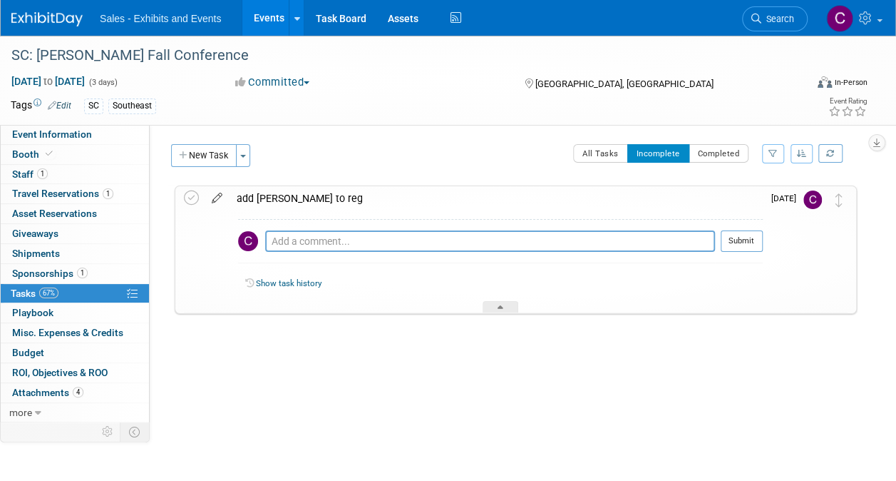
click at [217, 198] on icon at bounding box center [217, 195] width 25 height 18
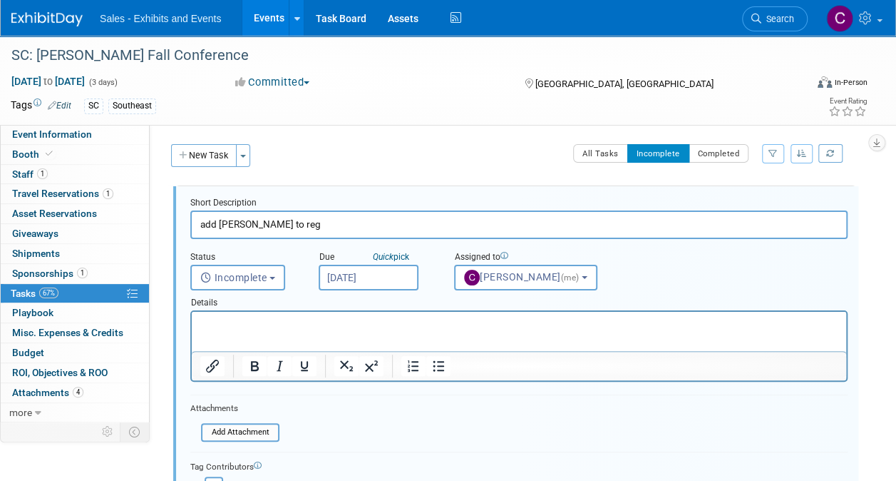
click at [383, 277] on input "[DATE]" at bounding box center [369, 278] width 100 height 26
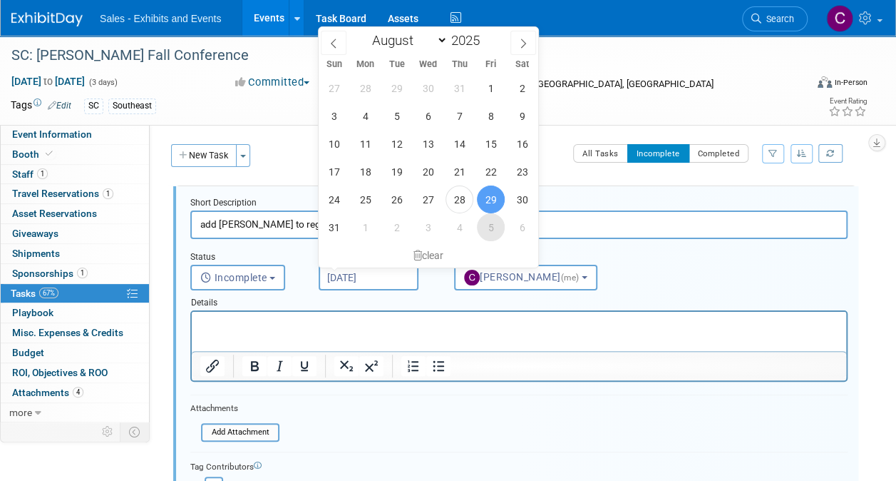
click at [486, 222] on span "5" at bounding box center [491, 227] width 28 height 28
type input "[DATE]"
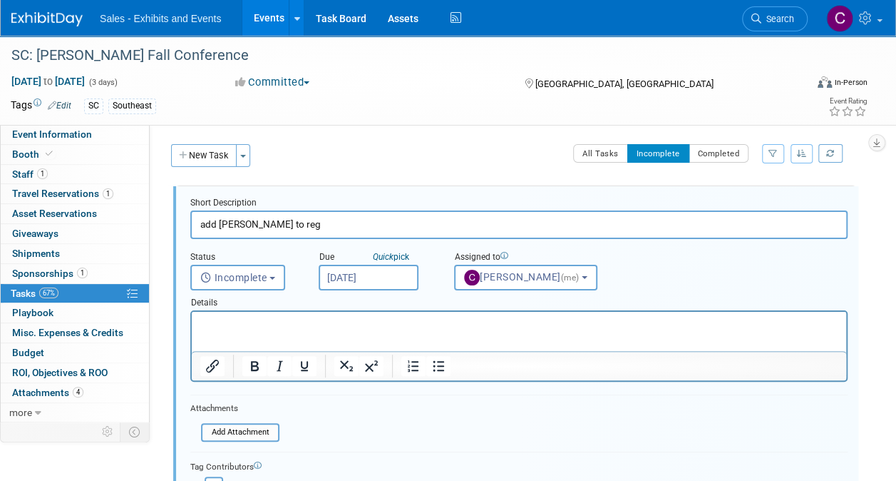
scroll to position [164, 0]
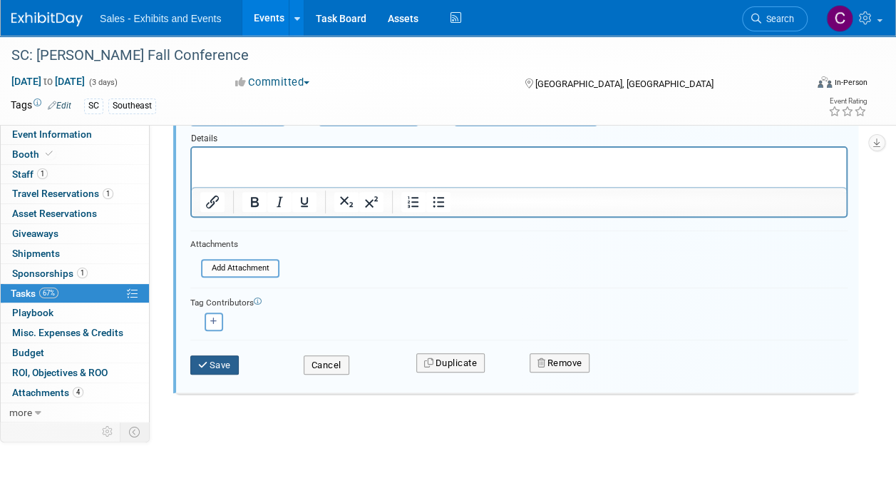
click at [217, 365] on button "Save" at bounding box center [214, 365] width 48 height 20
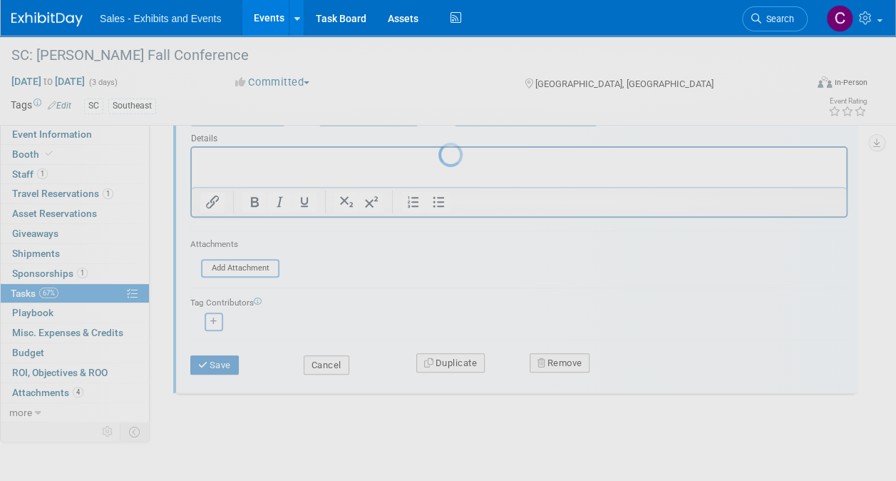
scroll to position [0, 0]
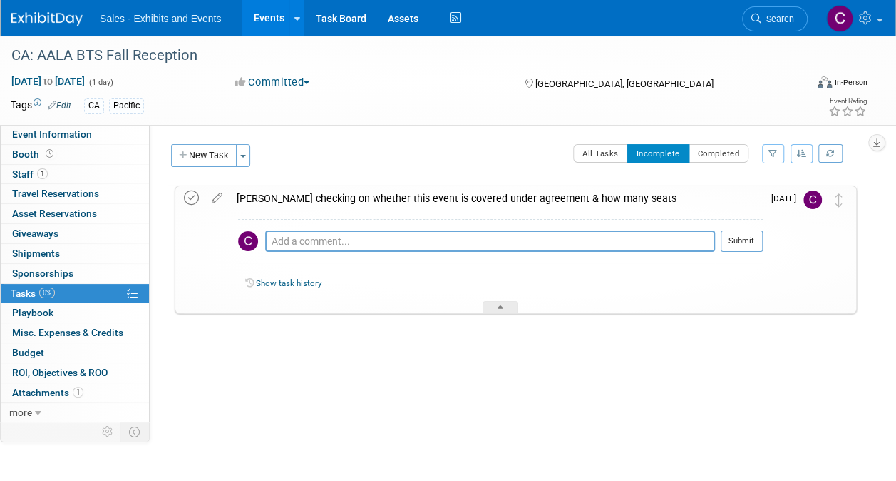
click at [189, 200] on icon at bounding box center [191, 197] width 15 height 15
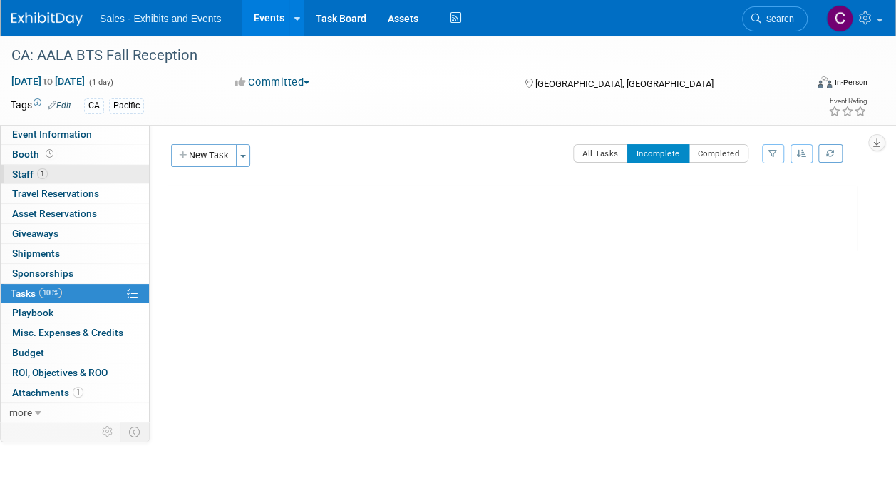
click at [19, 165] on link "1 Staff 1" at bounding box center [75, 174] width 148 height 19
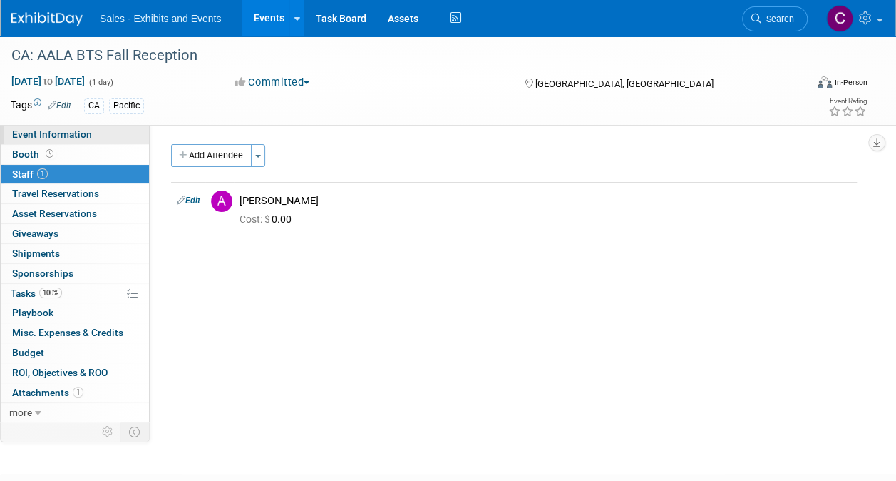
click at [78, 143] on link "Event Information" at bounding box center [75, 134] width 148 height 19
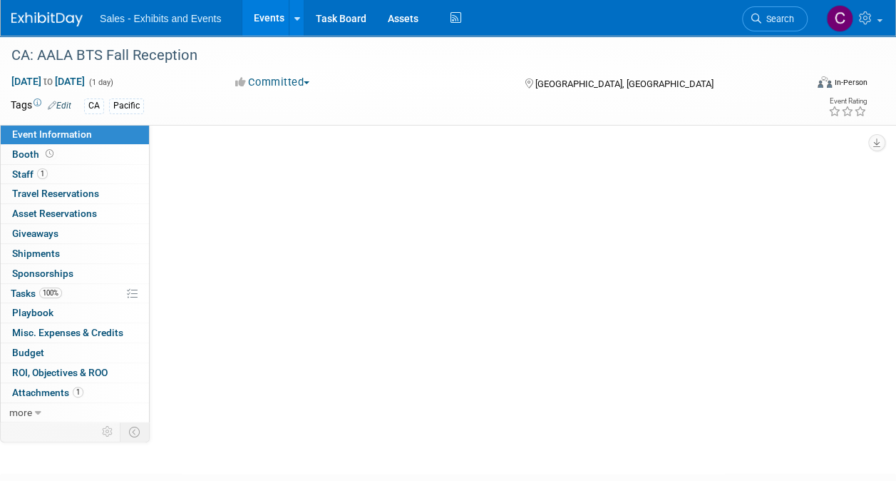
select select "Pacific"
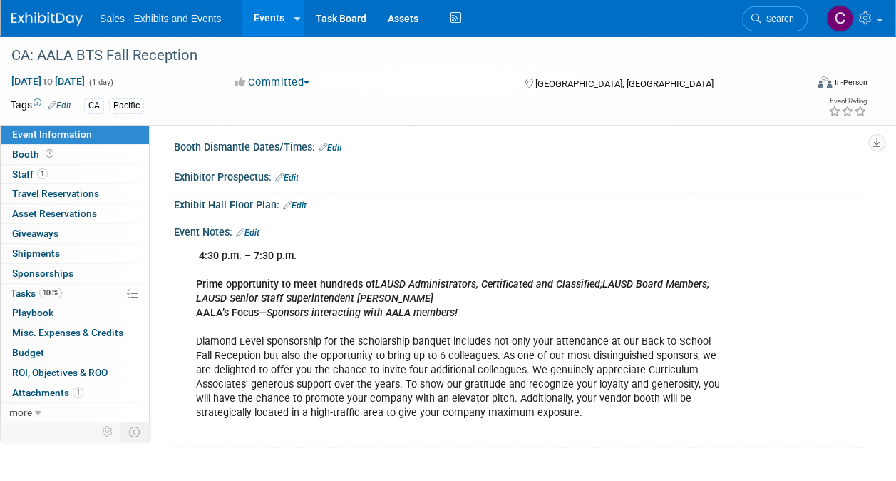
scroll to position [242, 0]
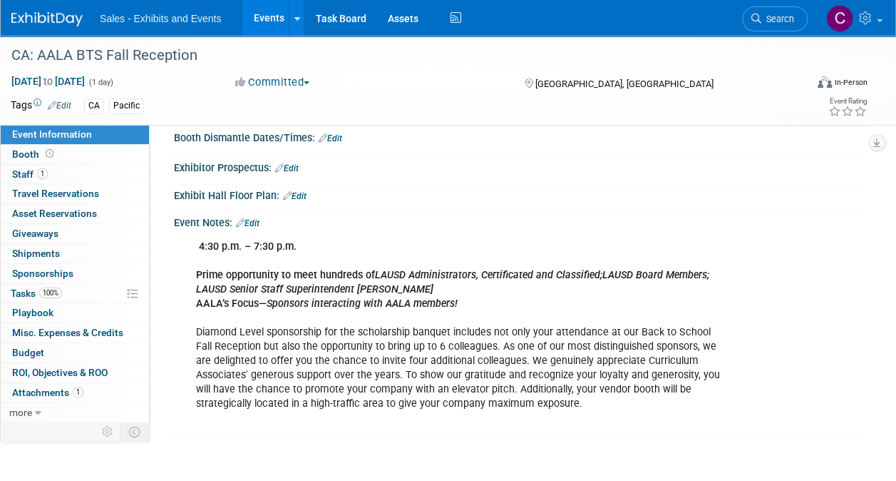
click at [257, 218] on link "Edit" at bounding box center [248, 223] width 24 height 10
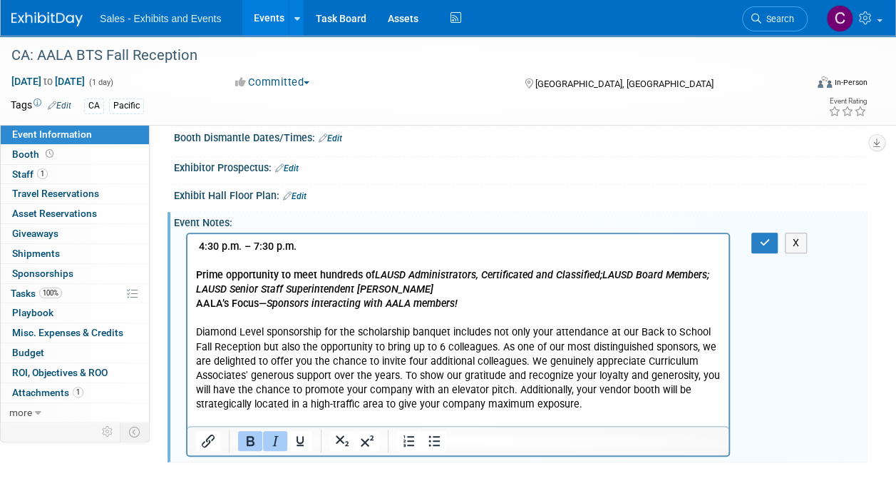
scroll to position [0, 0]
click at [592, 401] on p "4:30 p.m. – 7:30 p.m. Prime opportunity to meet hundreds of LAUSD Administrator…" at bounding box center [458, 332] width 525 height 186
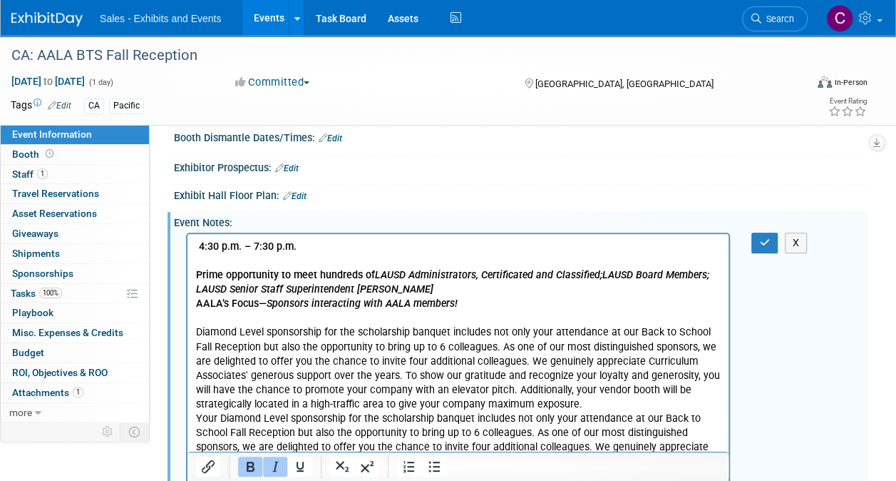
scroll to position [342, 0]
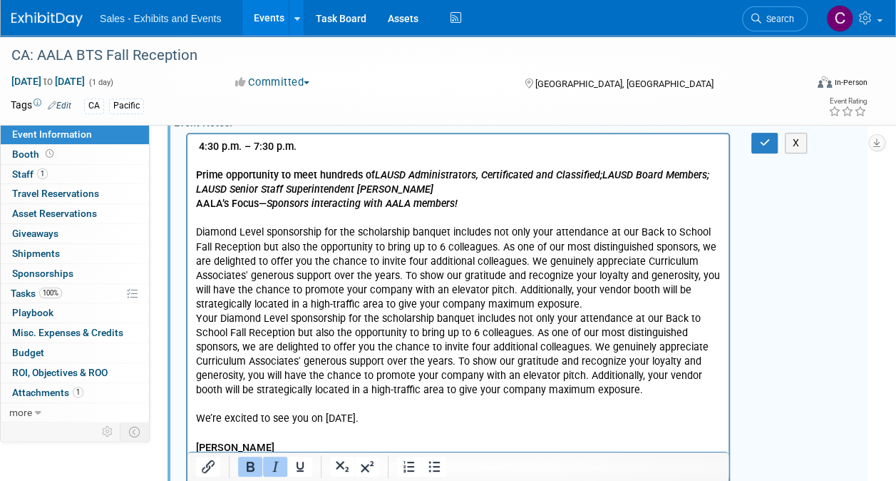
click at [209, 231] on p "4:30 p.m. – 7:30 p.m. Prime opportunity to meet hundreds of LAUSD Administrator…" at bounding box center [458, 225] width 525 height 172
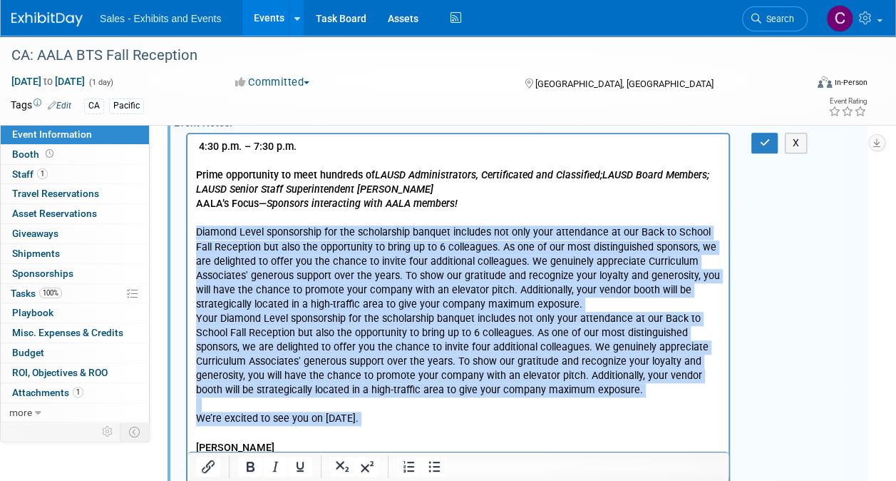
drag, startPoint x: 209, startPoint y: 231, endPoint x: 435, endPoint y: 414, distance: 290.6
click at [435, 414] on body "4:30 p.m. – 7:30 p.m. Prime opportunity to meet hundreds of LAUSD Administrator…" at bounding box center [458, 311] width 526 height 344
click at [270, 465] on icon "Italic" at bounding box center [275, 466] width 17 height 17
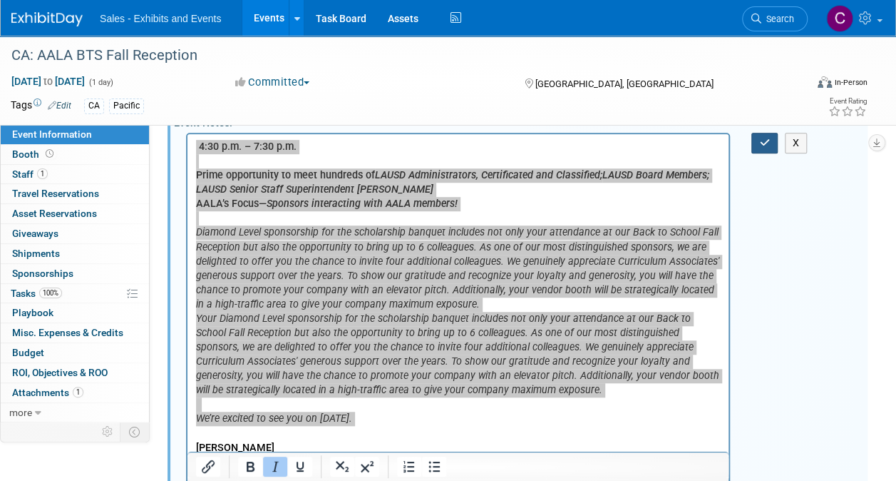
click at [761, 140] on icon "button" at bounding box center [764, 143] width 11 height 10
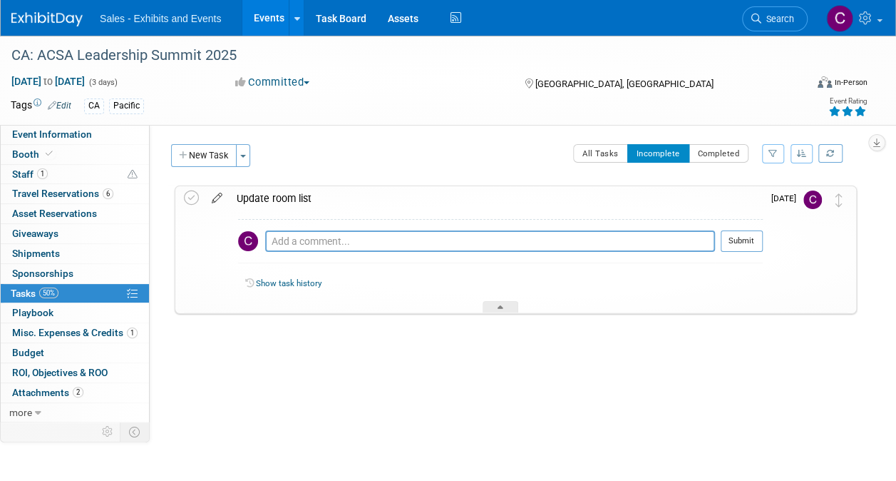
click at [222, 199] on icon at bounding box center [217, 195] width 25 height 18
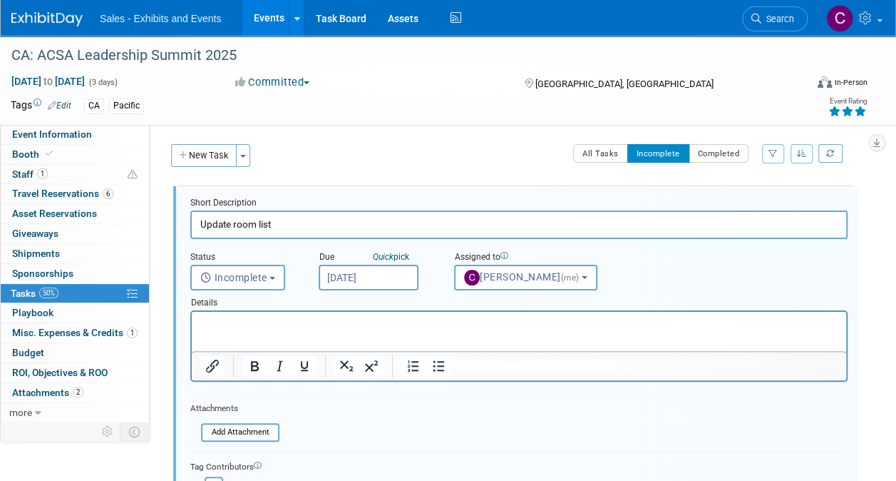
click at [359, 280] on input "[DATE]" at bounding box center [369, 278] width 100 height 26
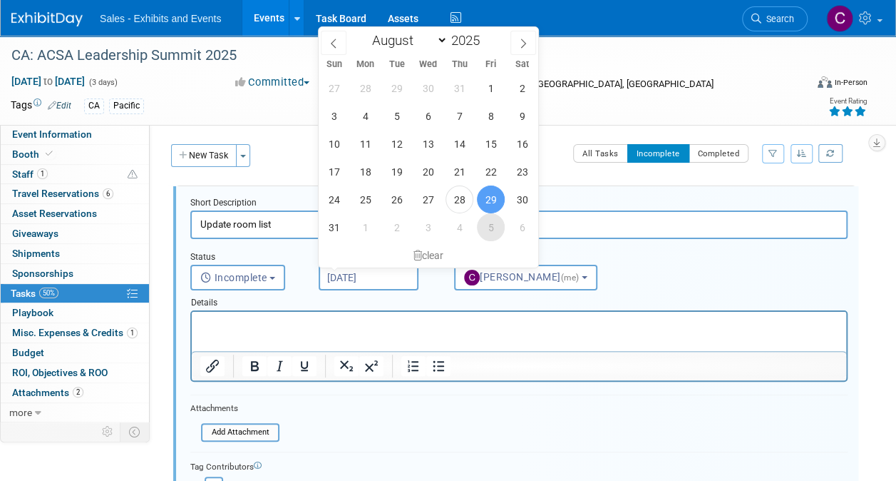
click at [485, 232] on span "5" at bounding box center [491, 227] width 28 height 28
type input "[DATE]"
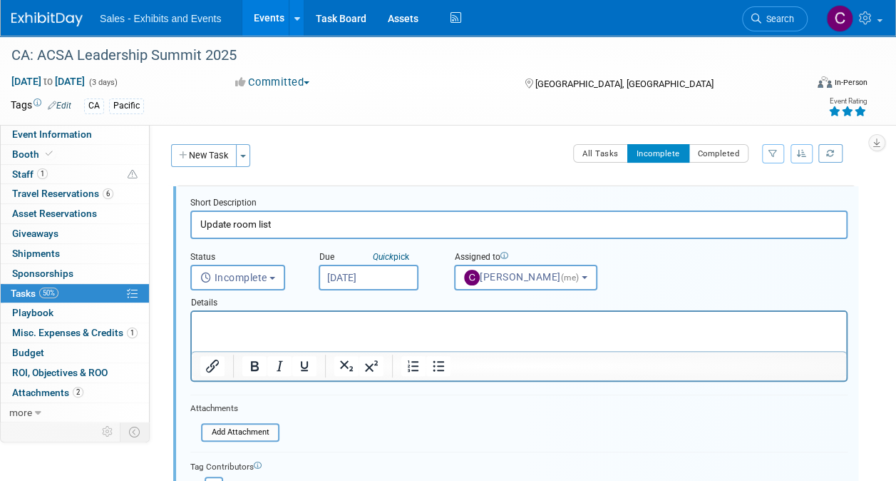
scroll to position [163, 0]
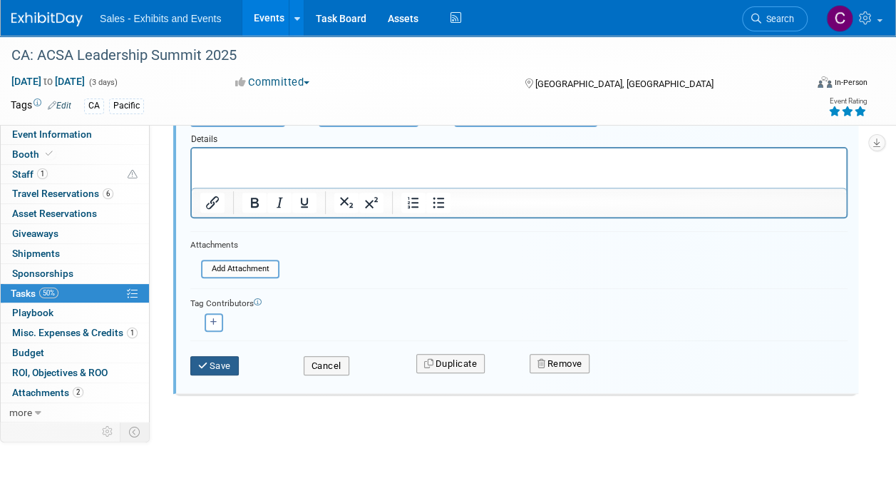
click at [217, 367] on button "Save" at bounding box center [214, 366] width 48 height 20
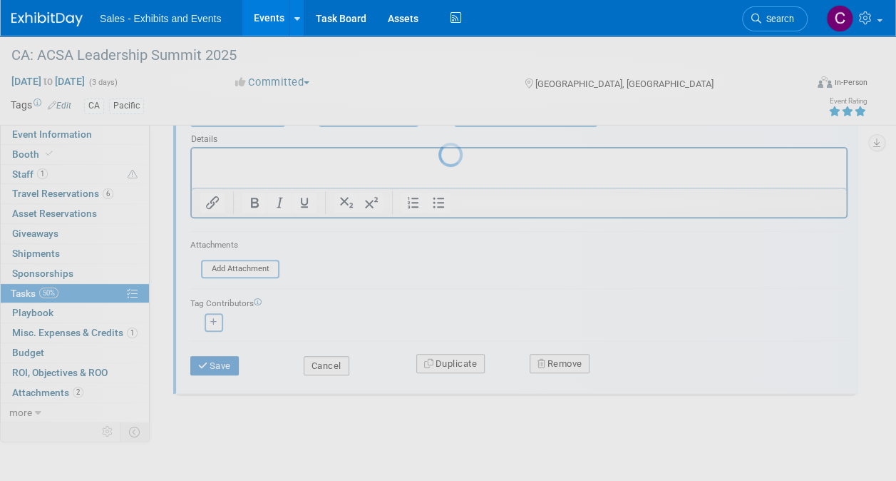
scroll to position [0, 0]
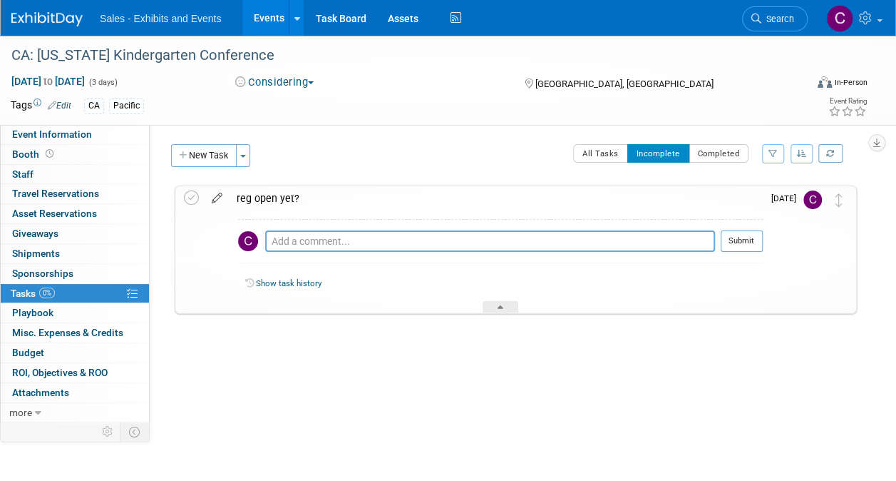
click at [217, 191] on icon at bounding box center [217, 195] width 25 height 18
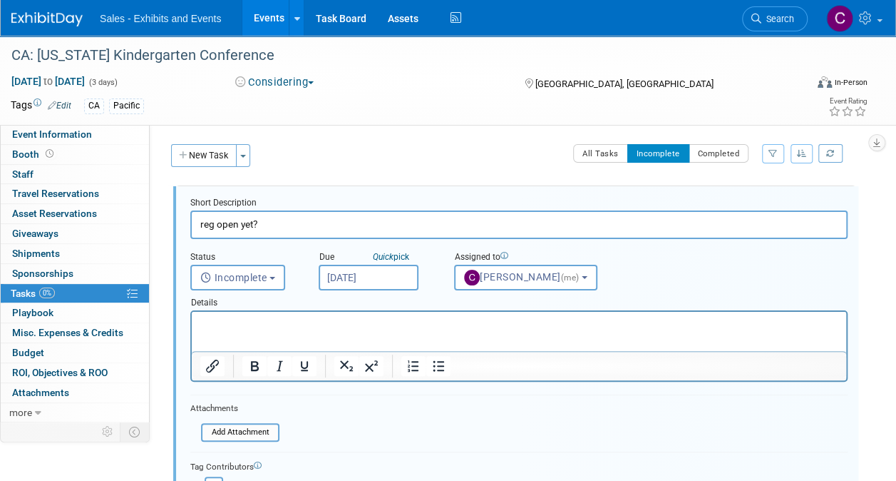
click at [402, 281] on input "[DATE]" at bounding box center [369, 278] width 100 height 26
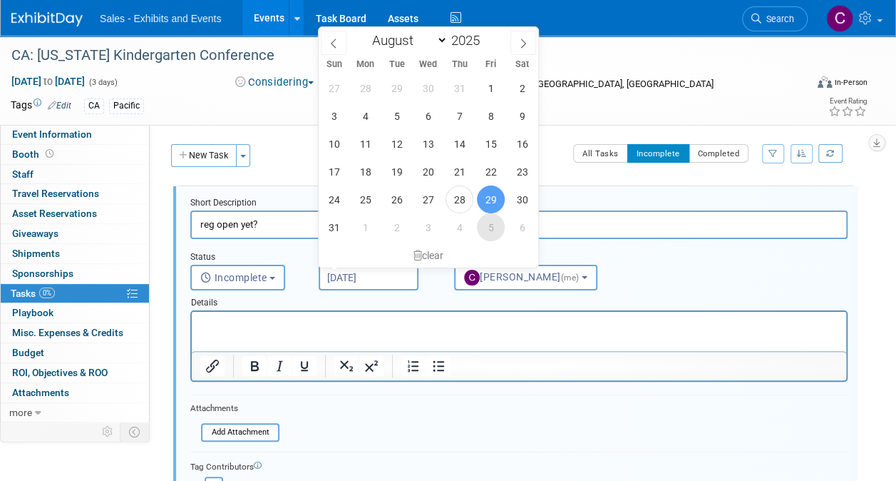
click at [486, 237] on span "5" at bounding box center [491, 227] width 28 height 28
type input "Sep 5, 2025"
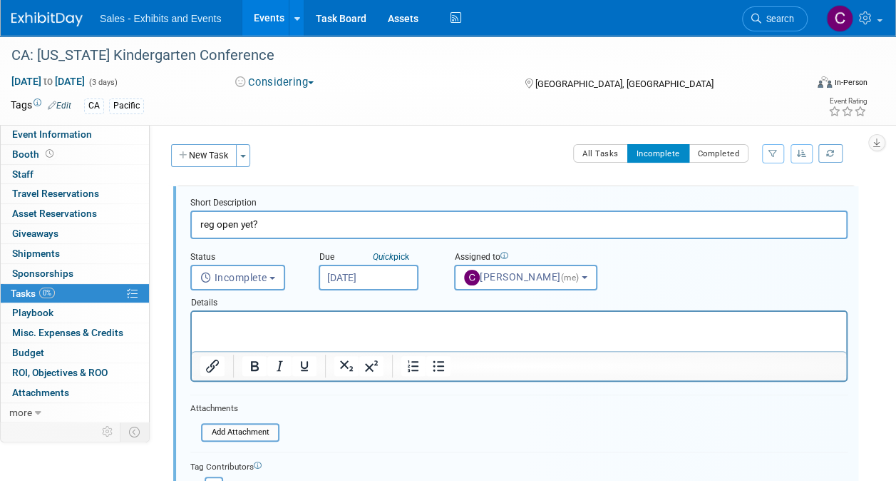
scroll to position [163, 0]
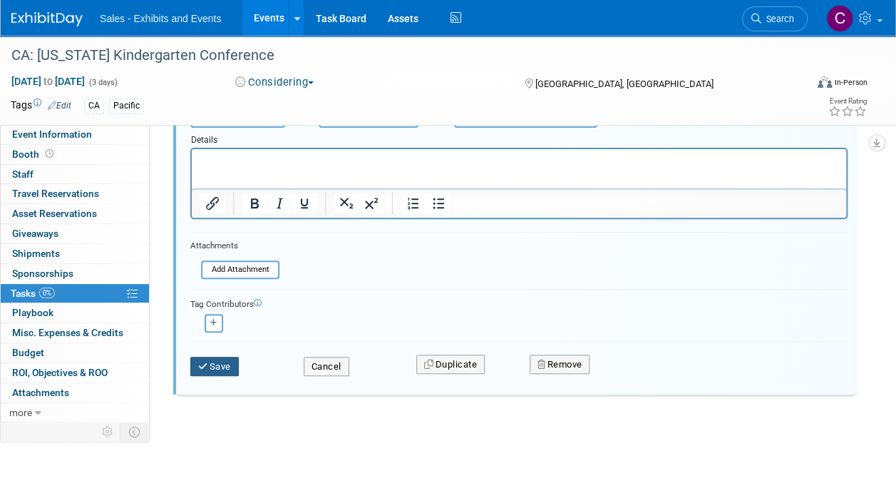
click at [216, 364] on button "Save" at bounding box center [214, 367] width 48 height 20
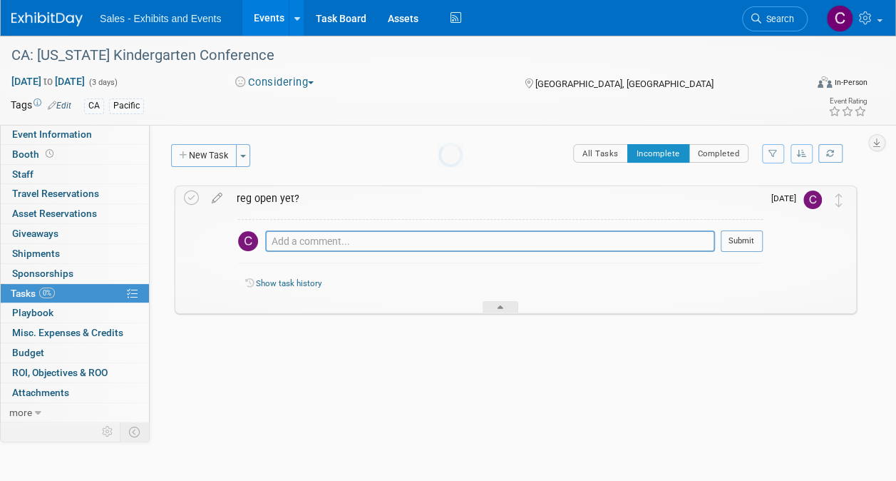
scroll to position [0, 0]
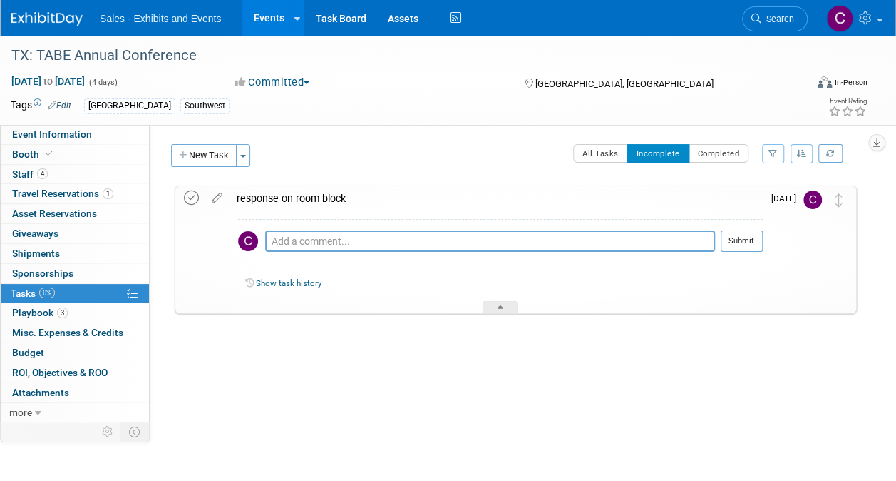
click at [194, 197] on icon at bounding box center [191, 197] width 15 height 15
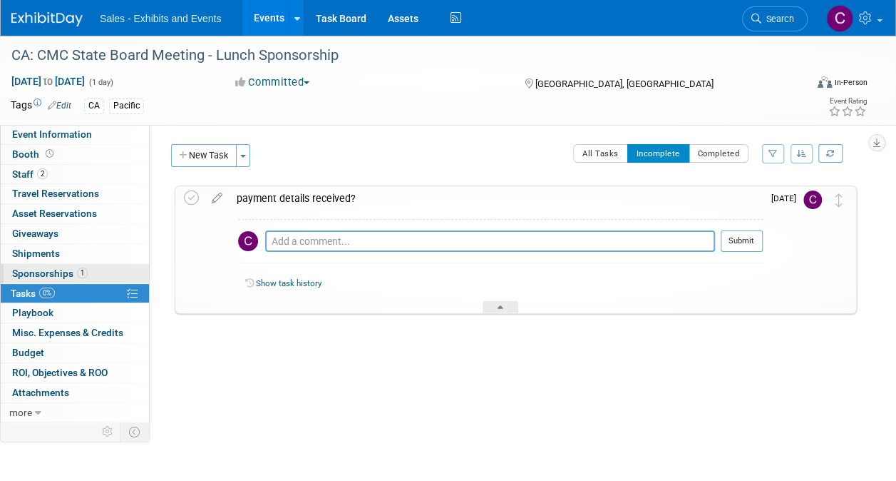
click at [44, 267] on span "Sponsorships 1" at bounding box center [50, 272] width 76 height 11
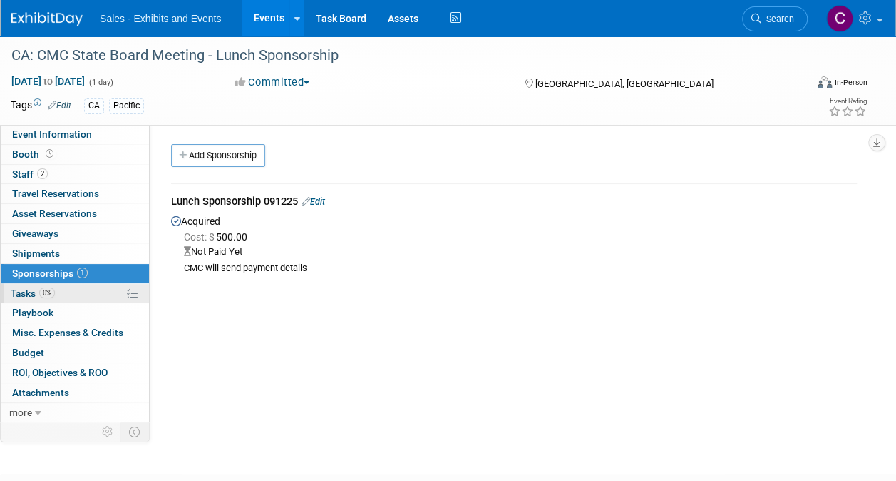
click at [19, 290] on span "Tasks 0%" at bounding box center [33, 292] width 44 height 11
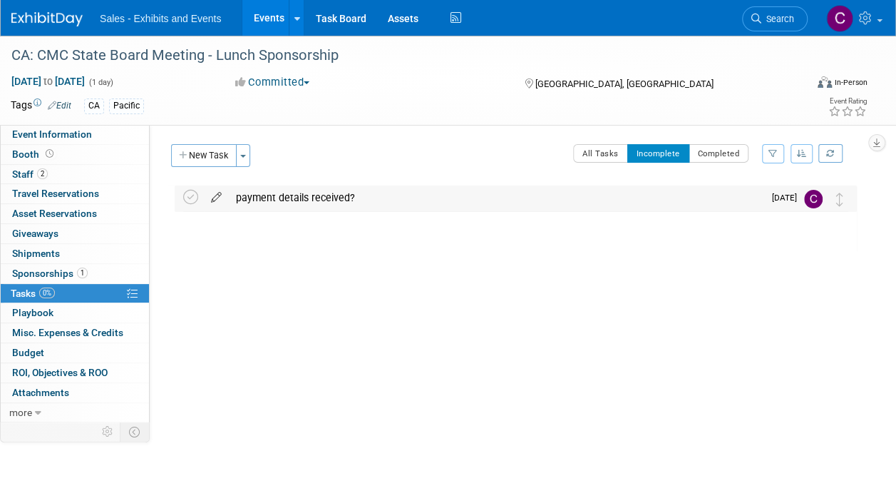
click at [219, 195] on icon at bounding box center [216, 194] width 25 height 18
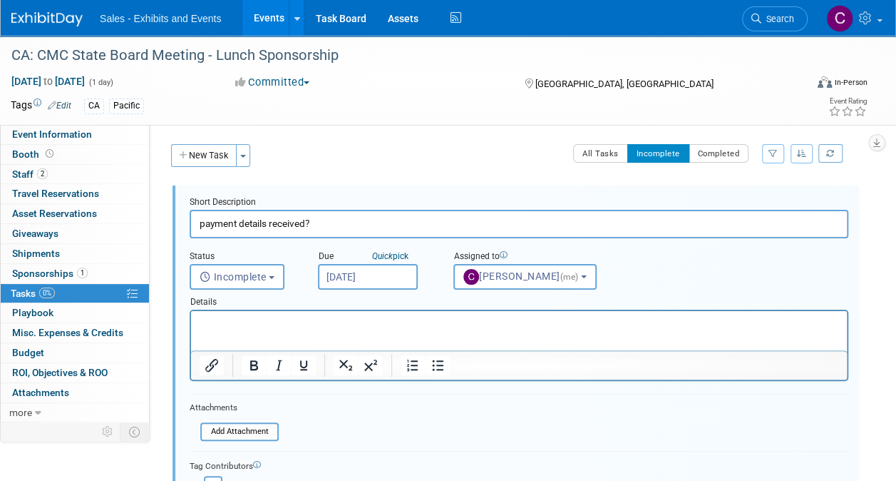
click at [362, 277] on input "[DATE]" at bounding box center [368, 277] width 100 height 26
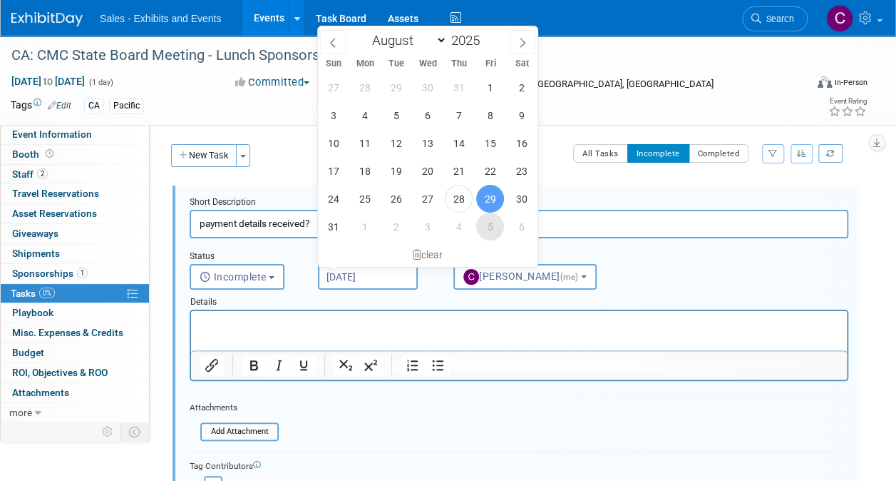
click at [481, 230] on span "5" at bounding box center [490, 226] width 28 height 28
type input "Sep 5, 2025"
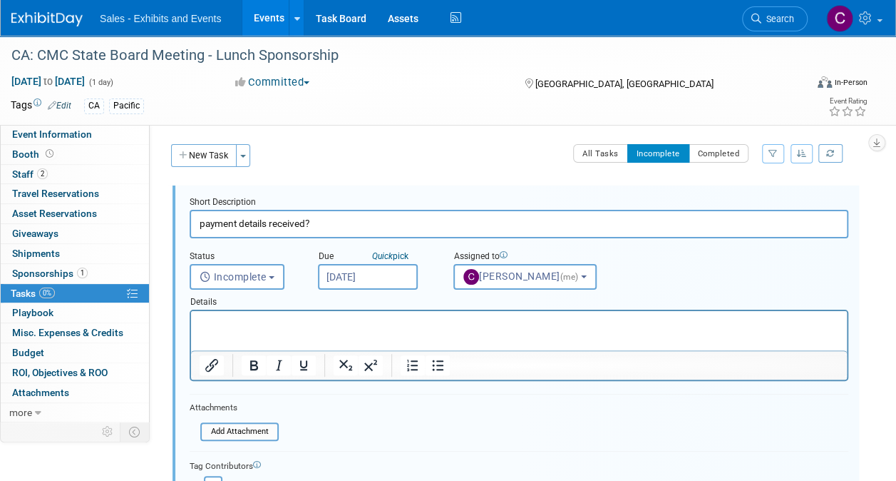
scroll to position [161, 0]
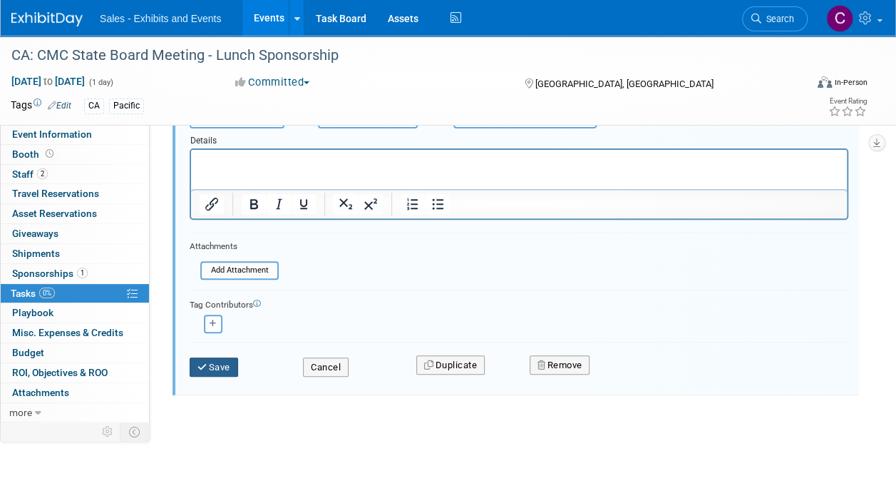
click at [232, 362] on button "Save" at bounding box center [214, 367] width 48 height 20
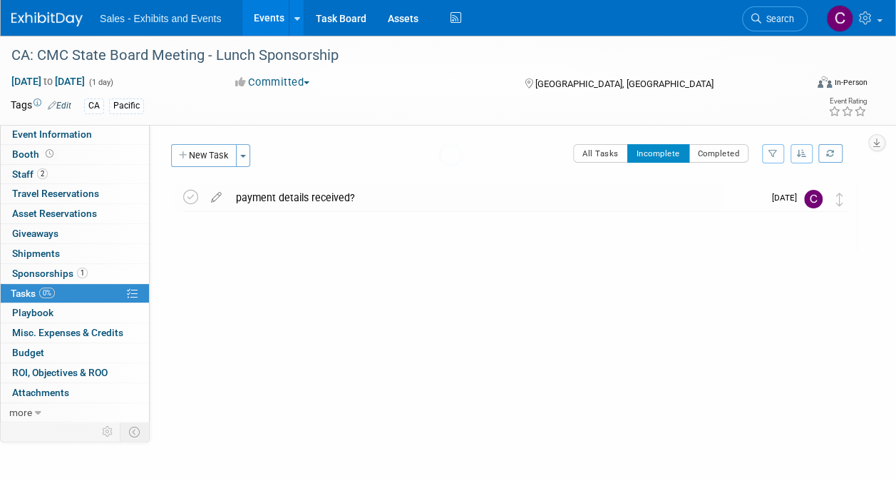
scroll to position [0, 0]
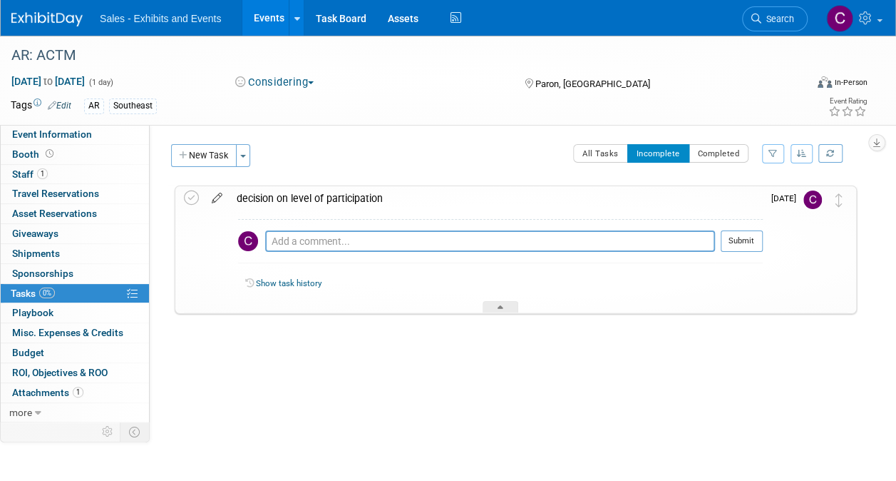
click at [221, 199] on icon at bounding box center [217, 195] width 25 height 18
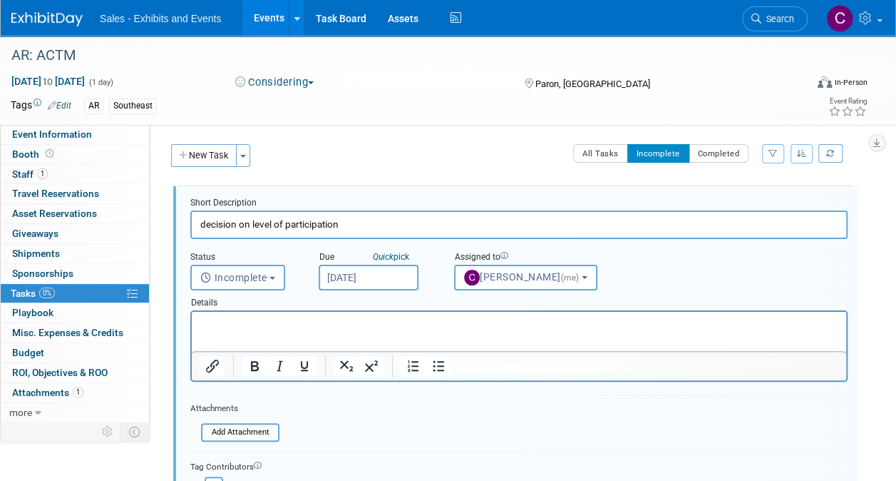
click at [389, 271] on input "[DATE]" at bounding box center [369, 278] width 100 height 26
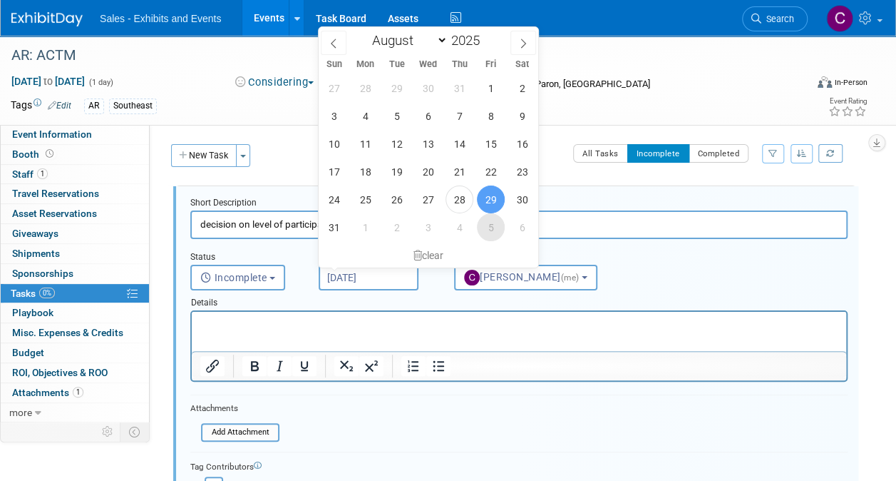
click at [483, 228] on span "5" at bounding box center [491, 227] width 28 height 28
type input "Sep 5, 2025"
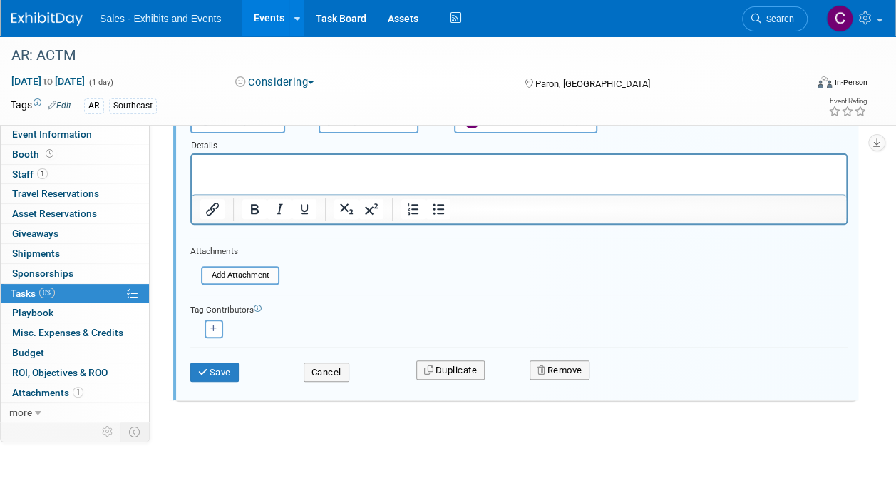
scroll to position [163, 0]
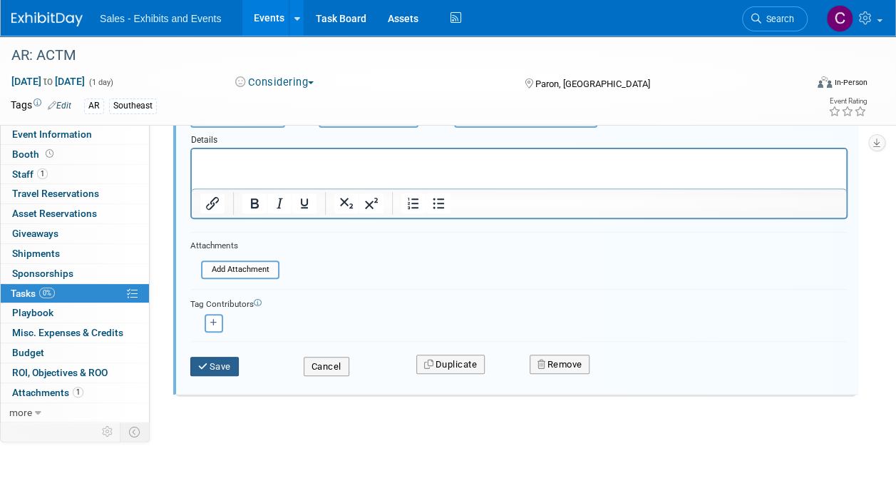
click at [227, 371] on button "Save" at bounding box center [214, 367] width 48 height 20
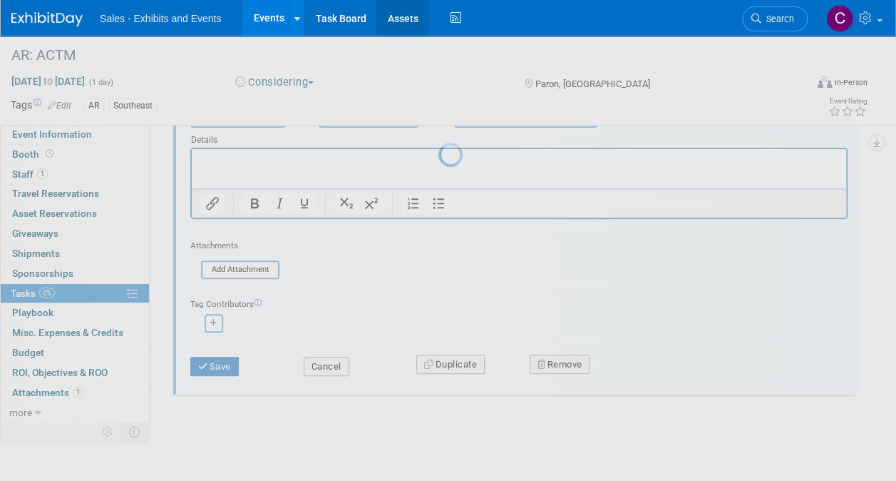
scroll to position [0, 0]
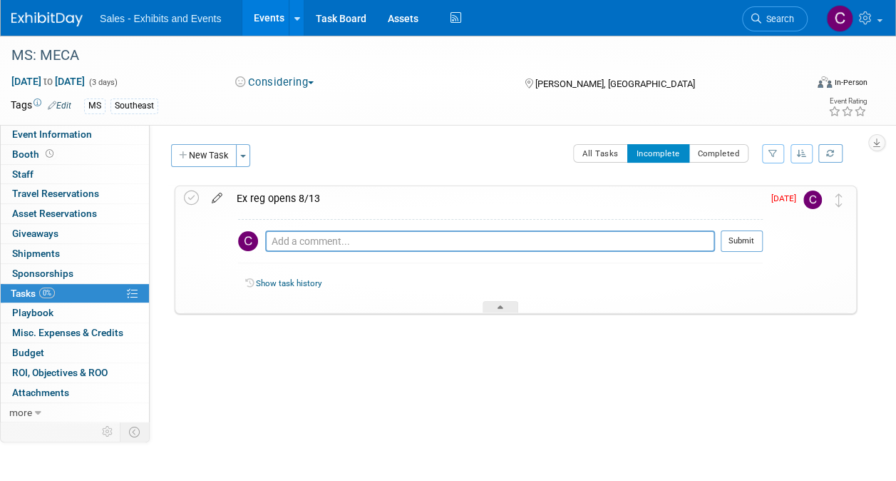
click at [220, 201] on icon at bounding box center [217, 195] width 25 height 18
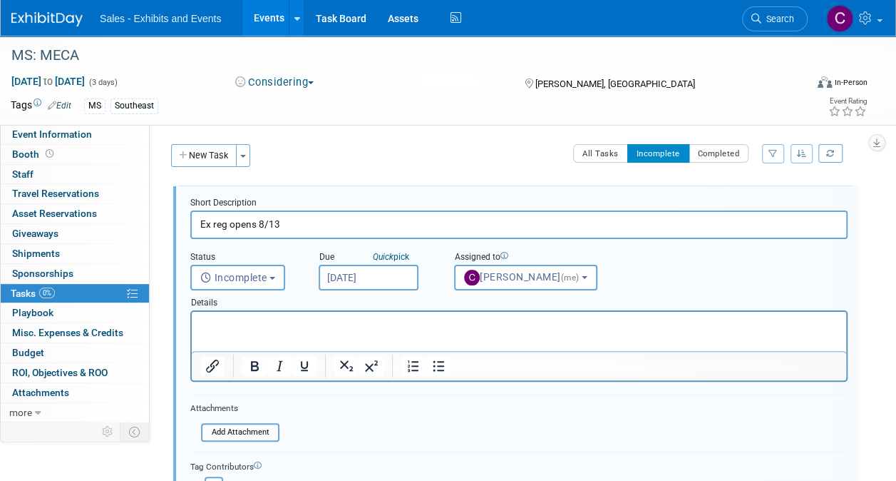
click at [381, 273] on input "[DATE]" at bounding box center [369, 278] width 100 height 26
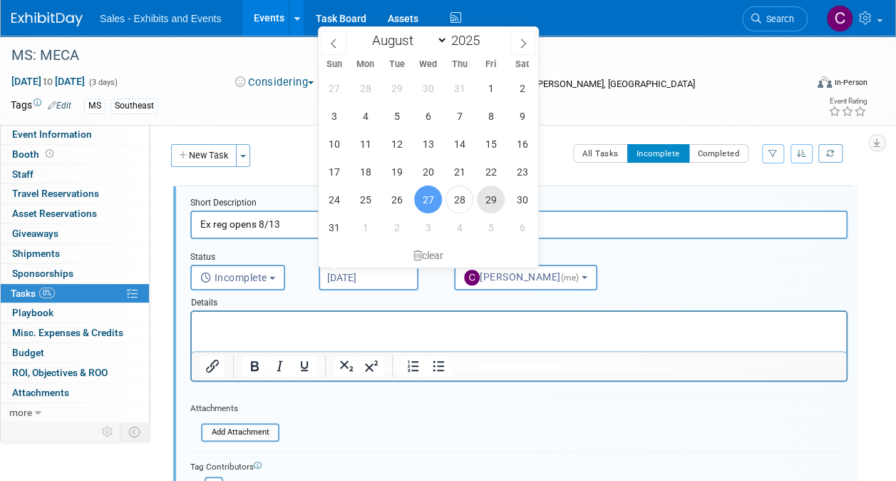
click at [495, 200] on span "29" at bounding box center [491, 199] width 28 height 28
type input "[DATE]"
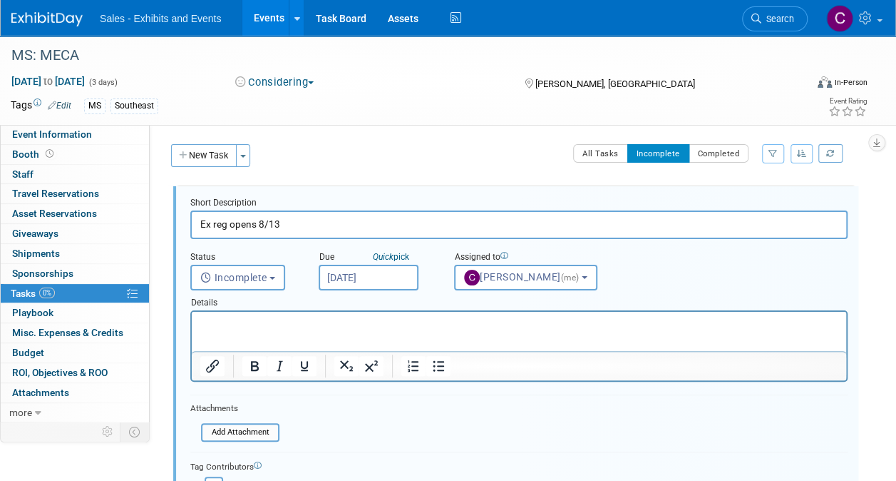
scroll to position [163, 0]
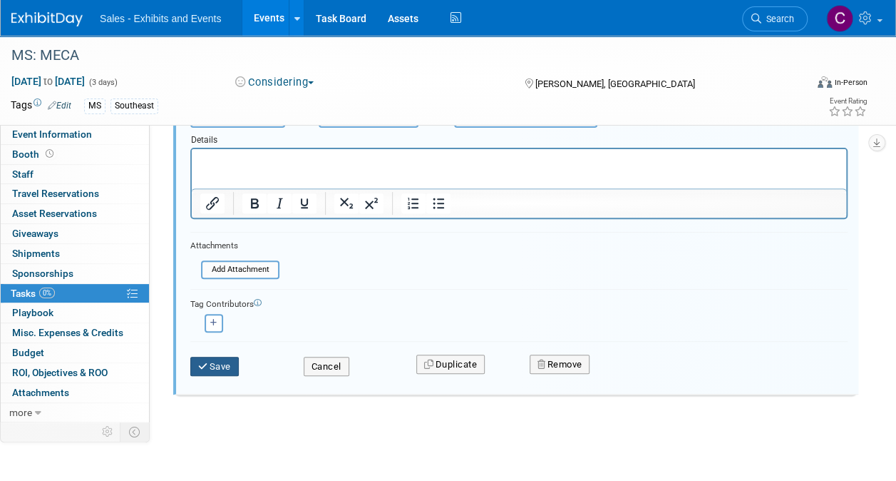
click at [218, 358] on button "Save" at bounding box center [214, 367] width 48 height 20
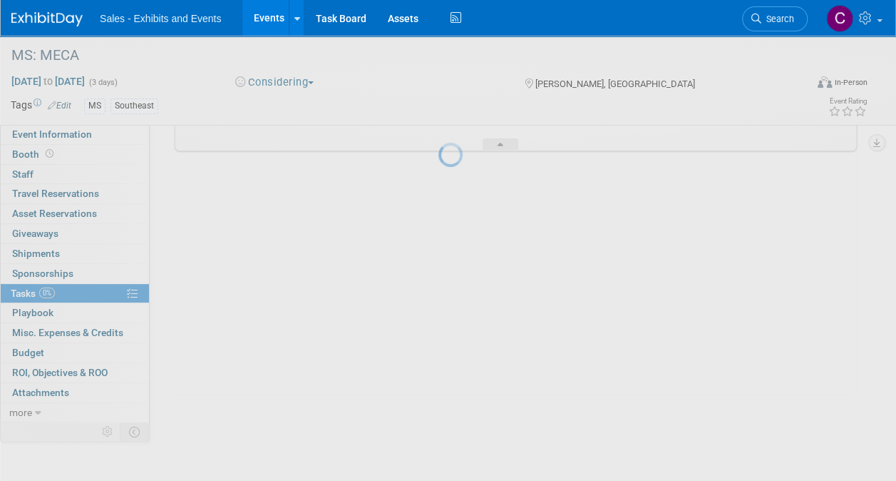
scroll to position [0, 0]
